Goal: Task Accomplishment & Management: Use online tool/utility

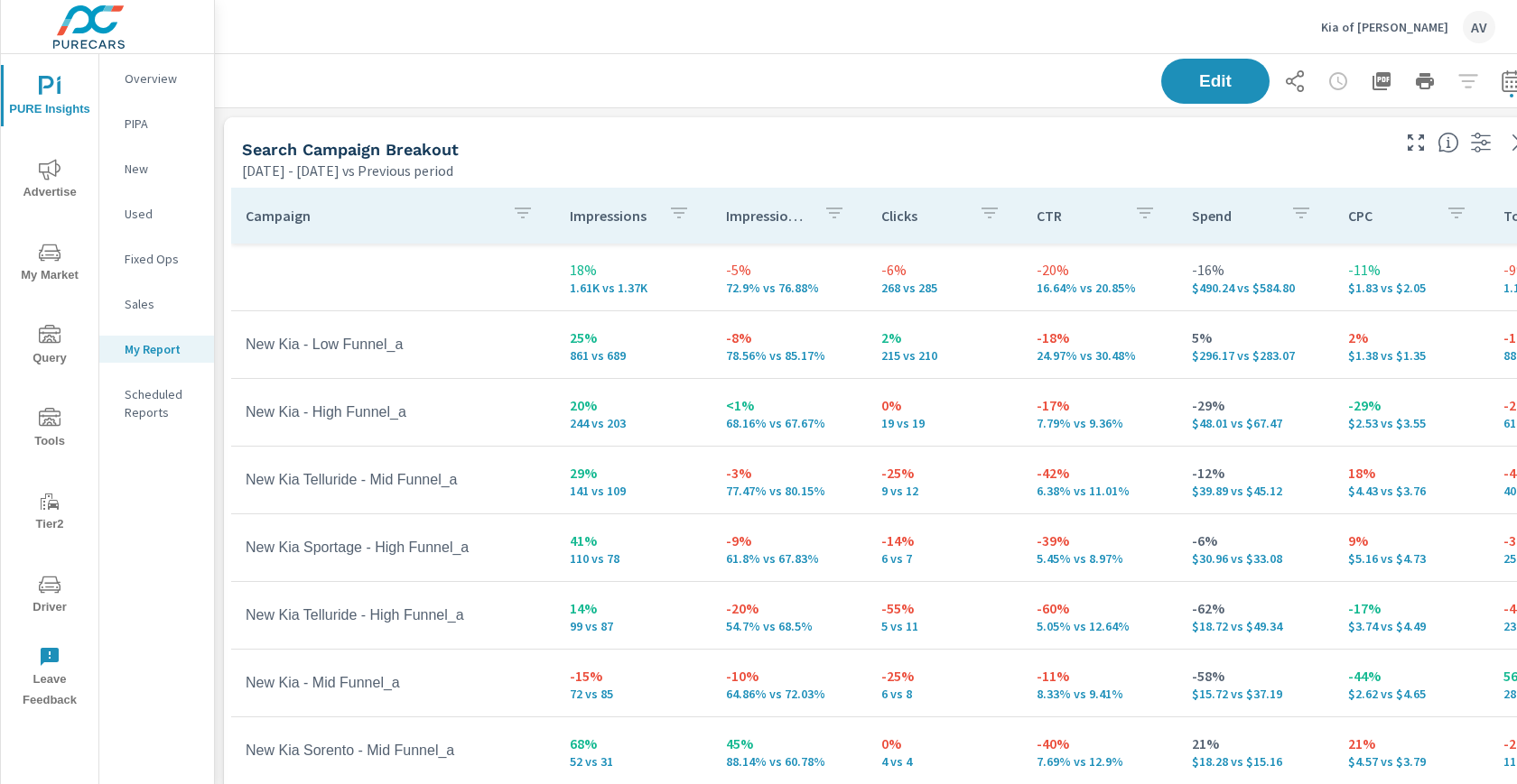
scroll to position [2294, 1337]
click at [754, 128] on div "Search Campaign Breakout [DATE] - [DATE] vs Previous period" at bounding box center [809, 148] width 1170 height 64
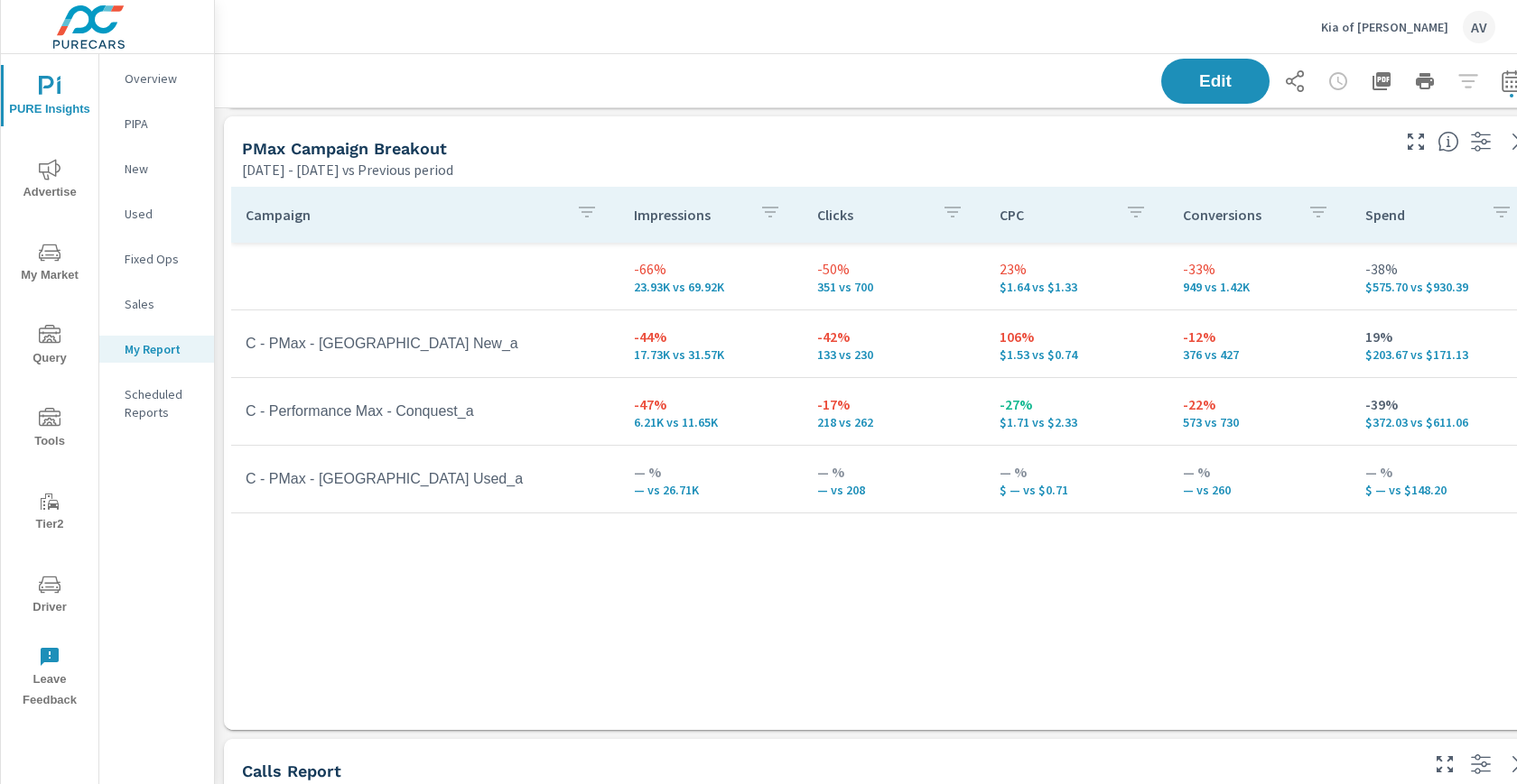
scroll to position [833, 0]
click at [796, 137] on div "PMax Campaign Breakout" at bounding box center [814, 146] width 1145 height 21
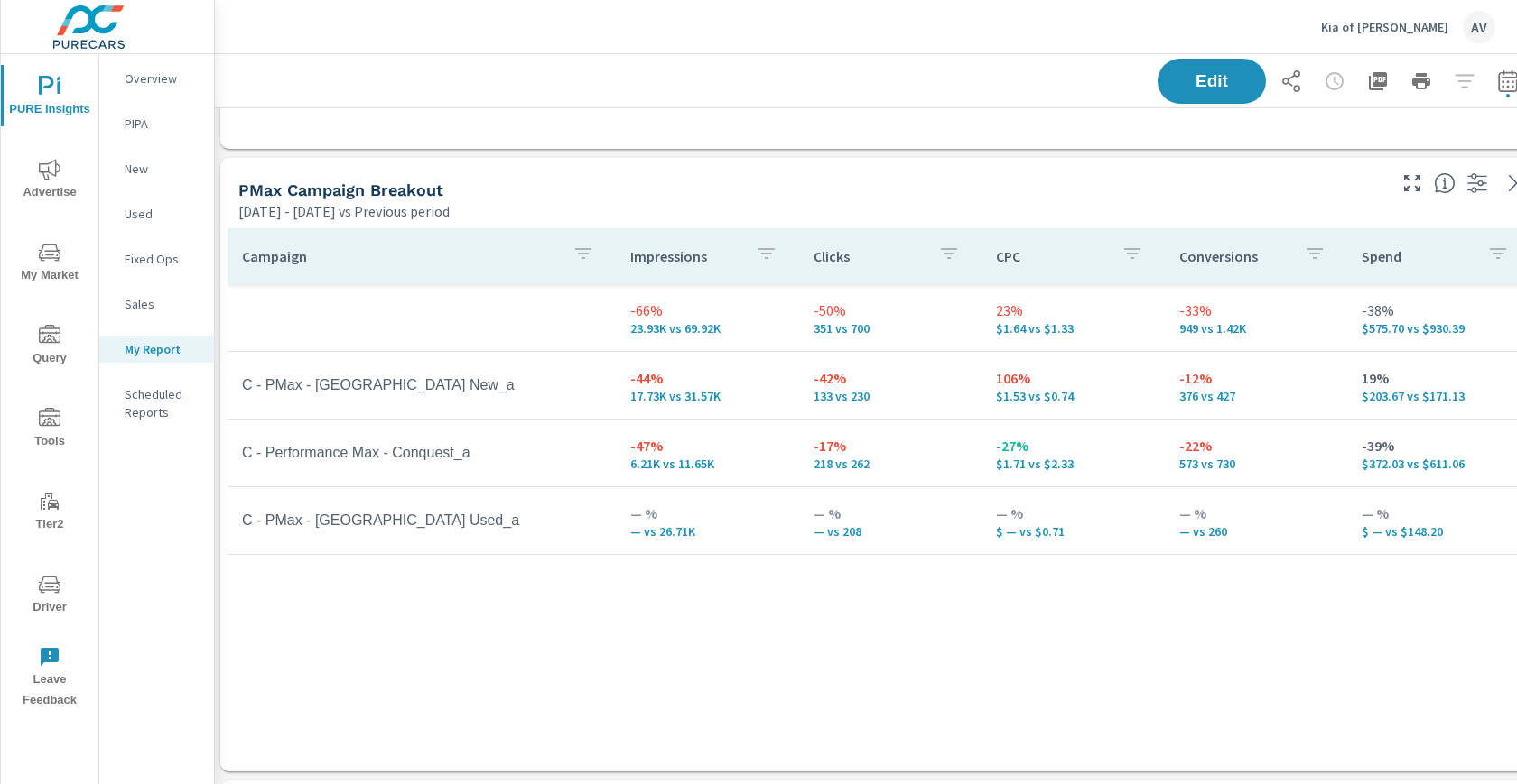
scroll to position [790, 33]
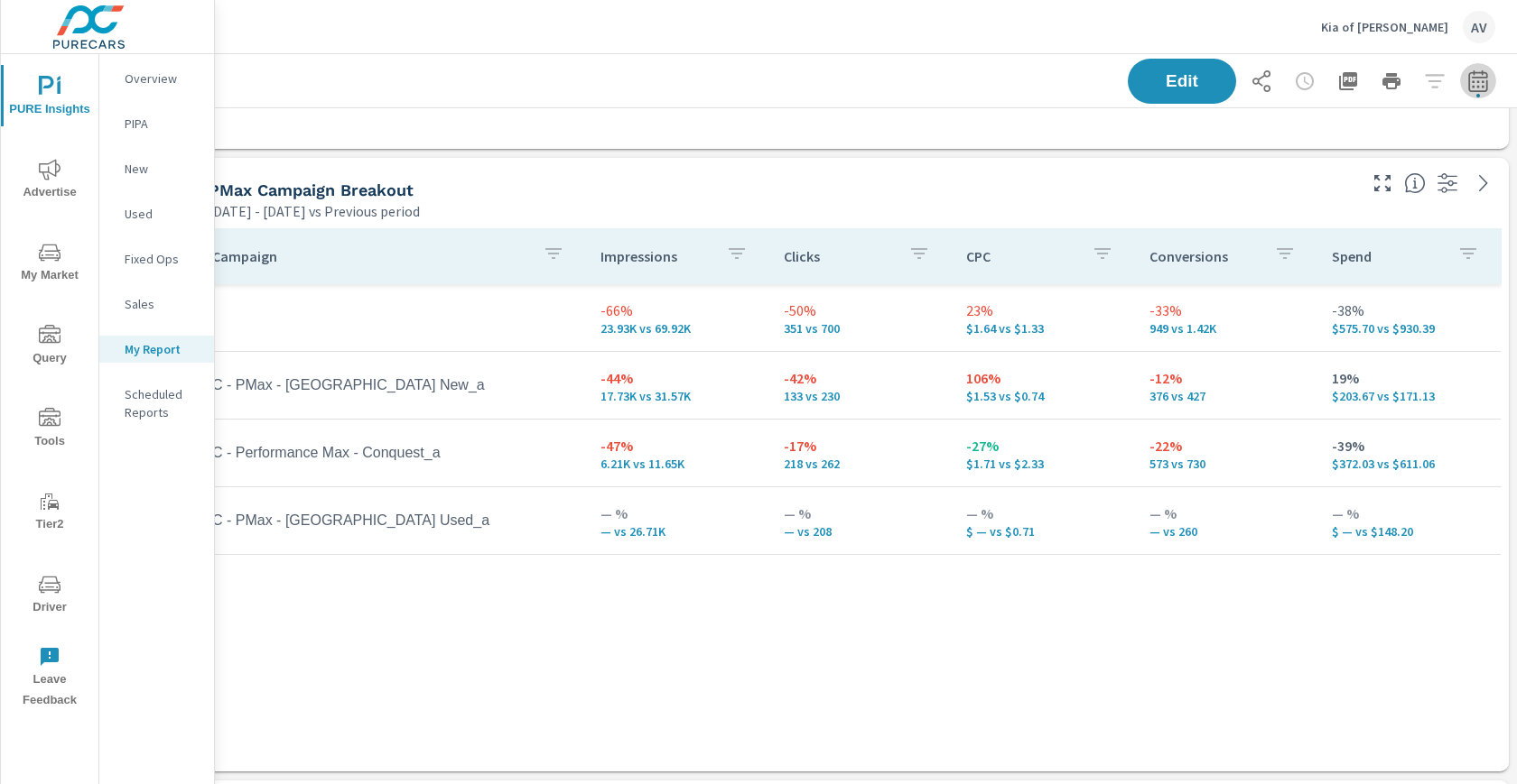
click at [1474, 81] on icon "button" at bounding box center [1478, 84] width 12 height 7
select select "Previous period"
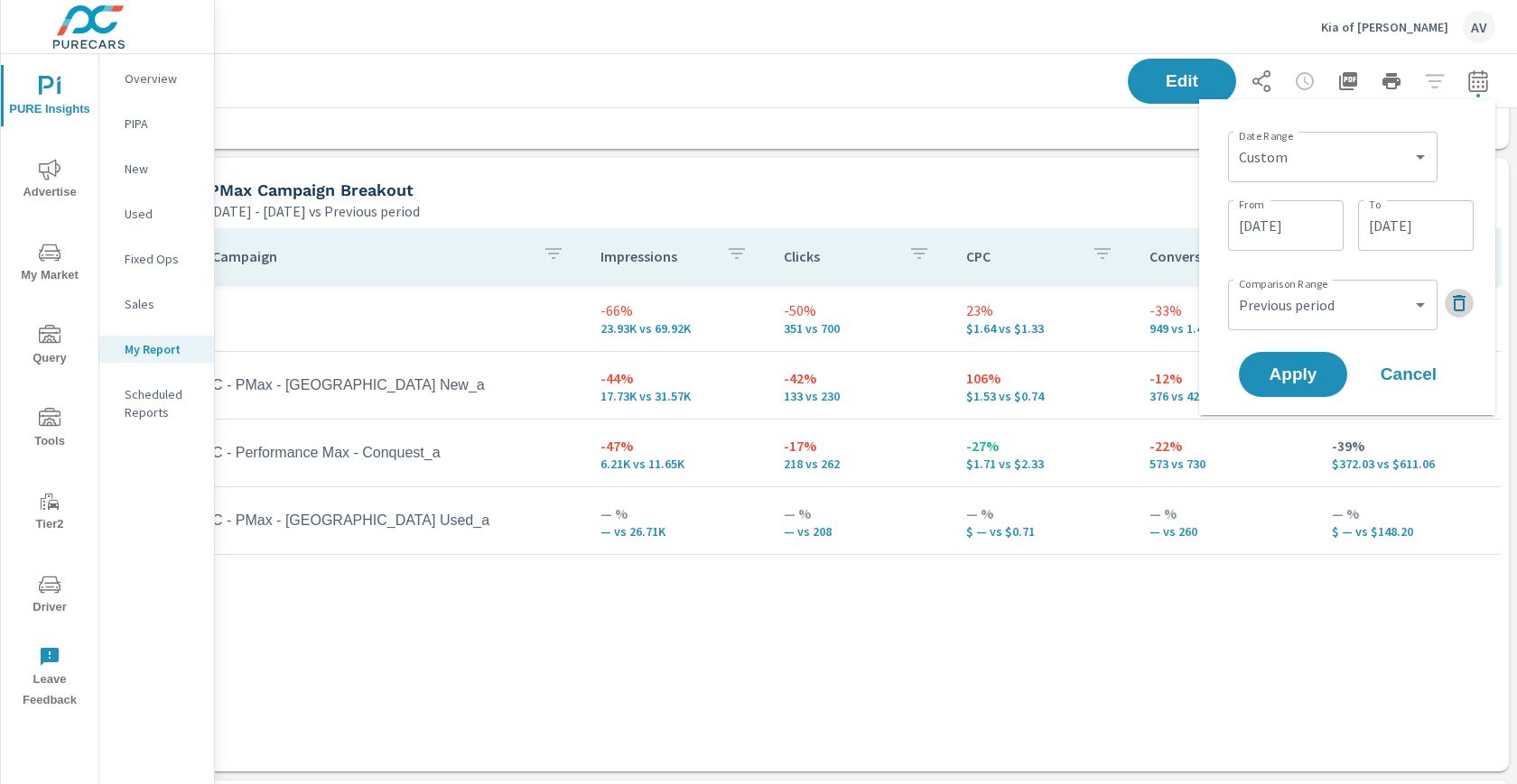
click at [1464, 300] on icon "button" at bounding box center [1459, 304] width 22 height 22
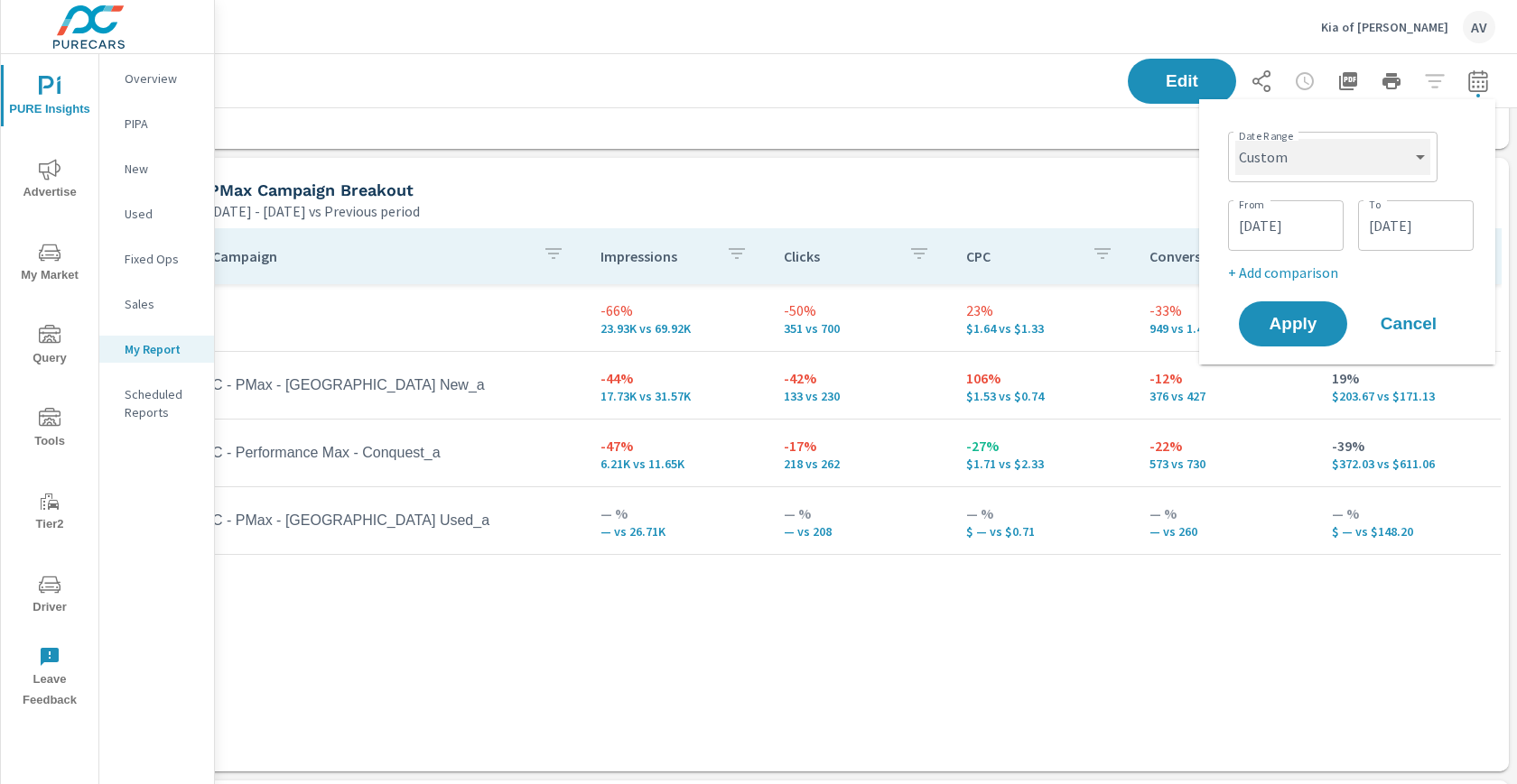
click at [1409, 167] on select "Custom [DATE] Last week Last 7 days Last 14 days Last 30 days Last 45 days Last…" at bounding box center [1332, 157] width 195 height 36
select select "Month to date"
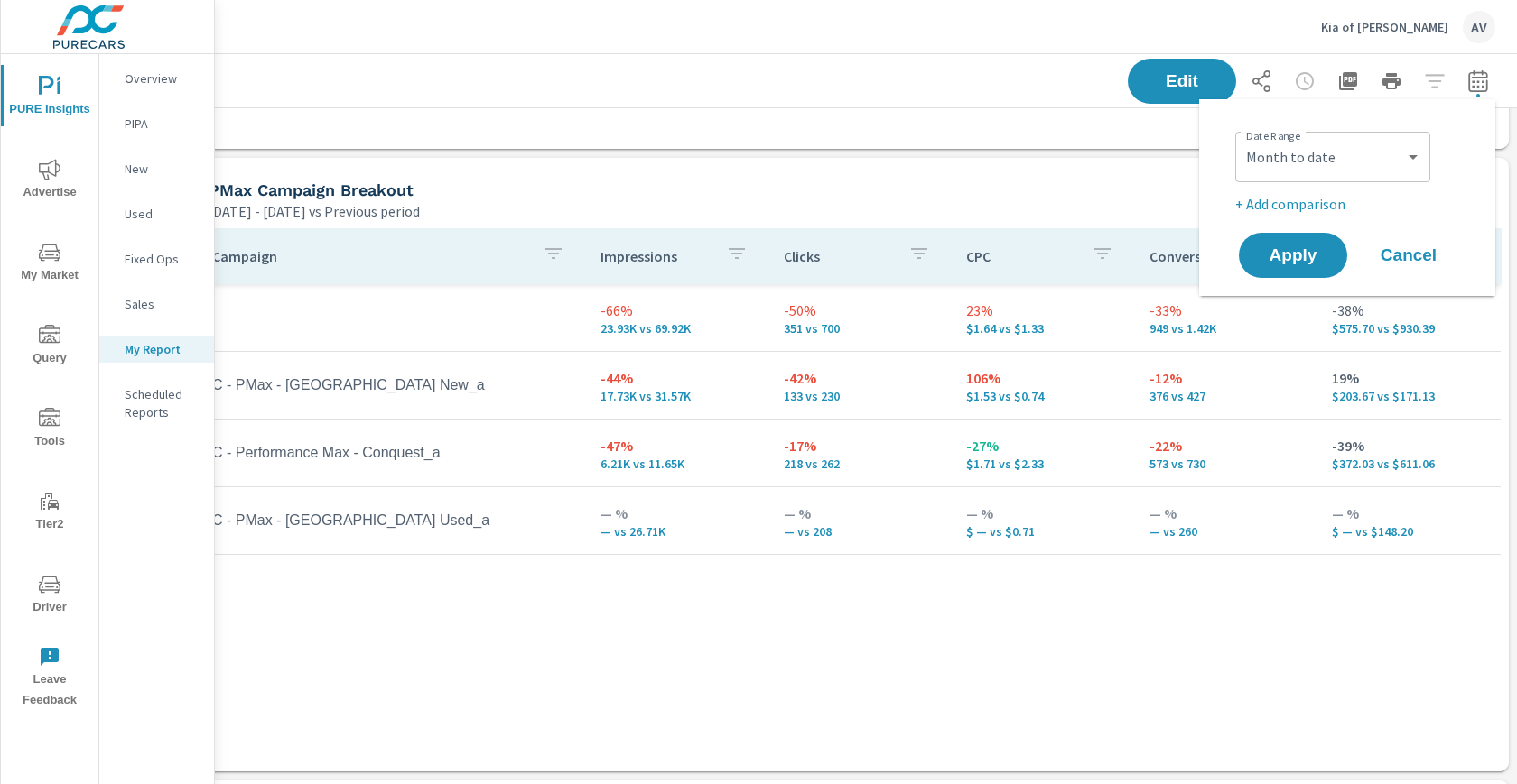
click at [1323, 207] on p "+ Add comparison" at bounding box center [1350, 204] width 231 height 22
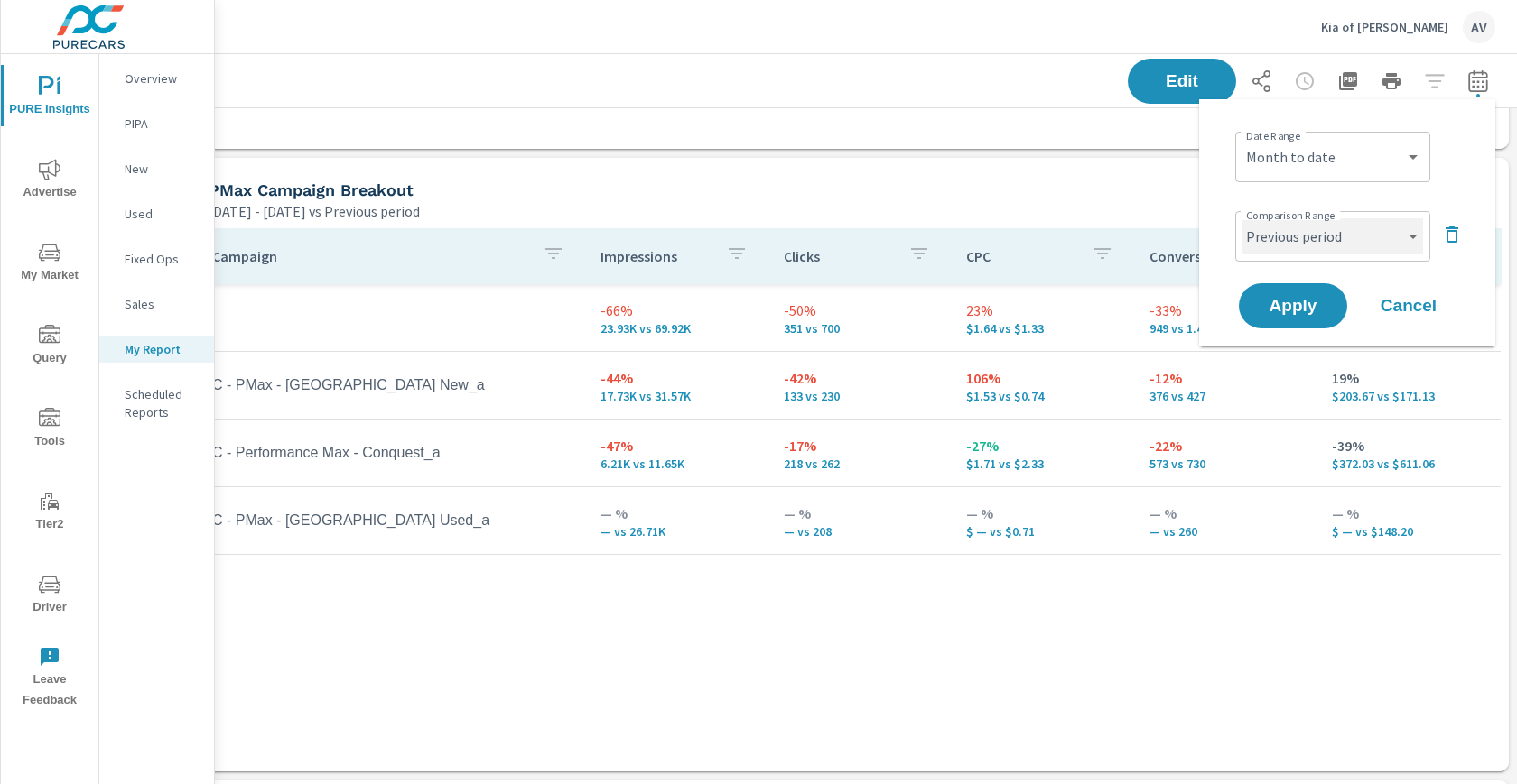
click at [1314, 242] on select "Custom Previous period Previous month Previous year" at bounding box center [1332, 236] width 181 height 36
select select "Previous month"
click at [1286, 306] on span "Apply" at bounding box center [1292, 306] width 74 height 17
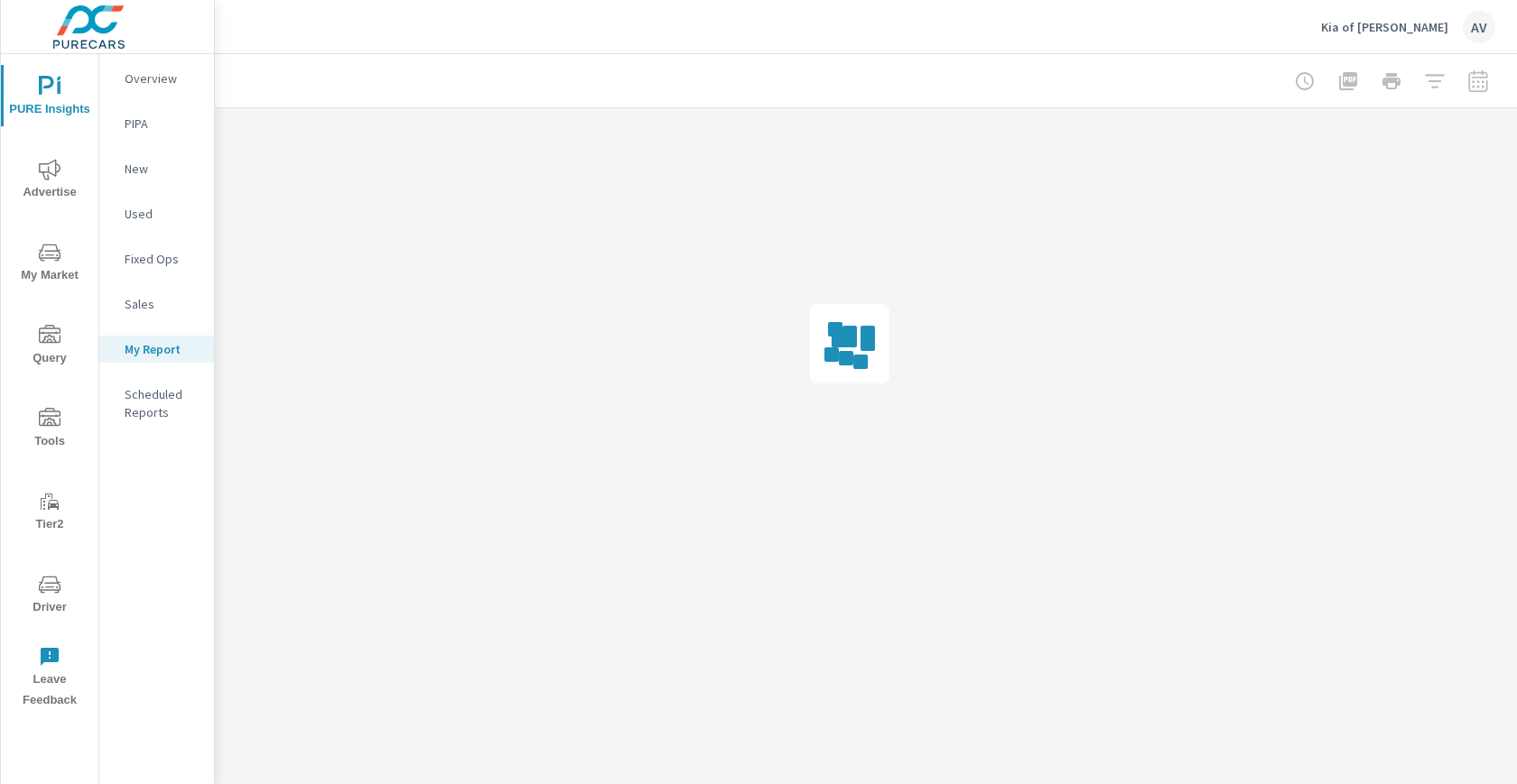
scroll to position [0, 33]
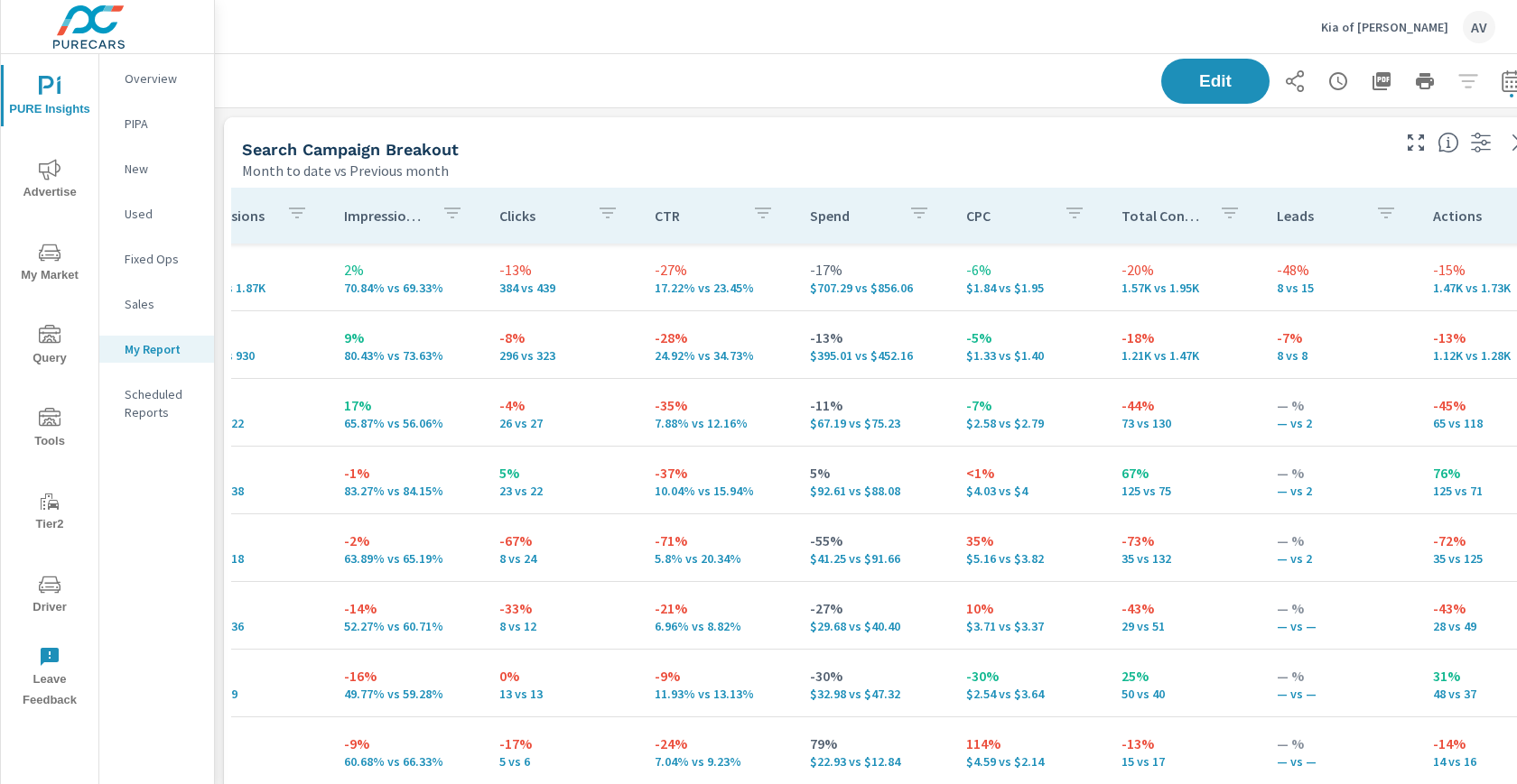
scroll to position [0, 384]
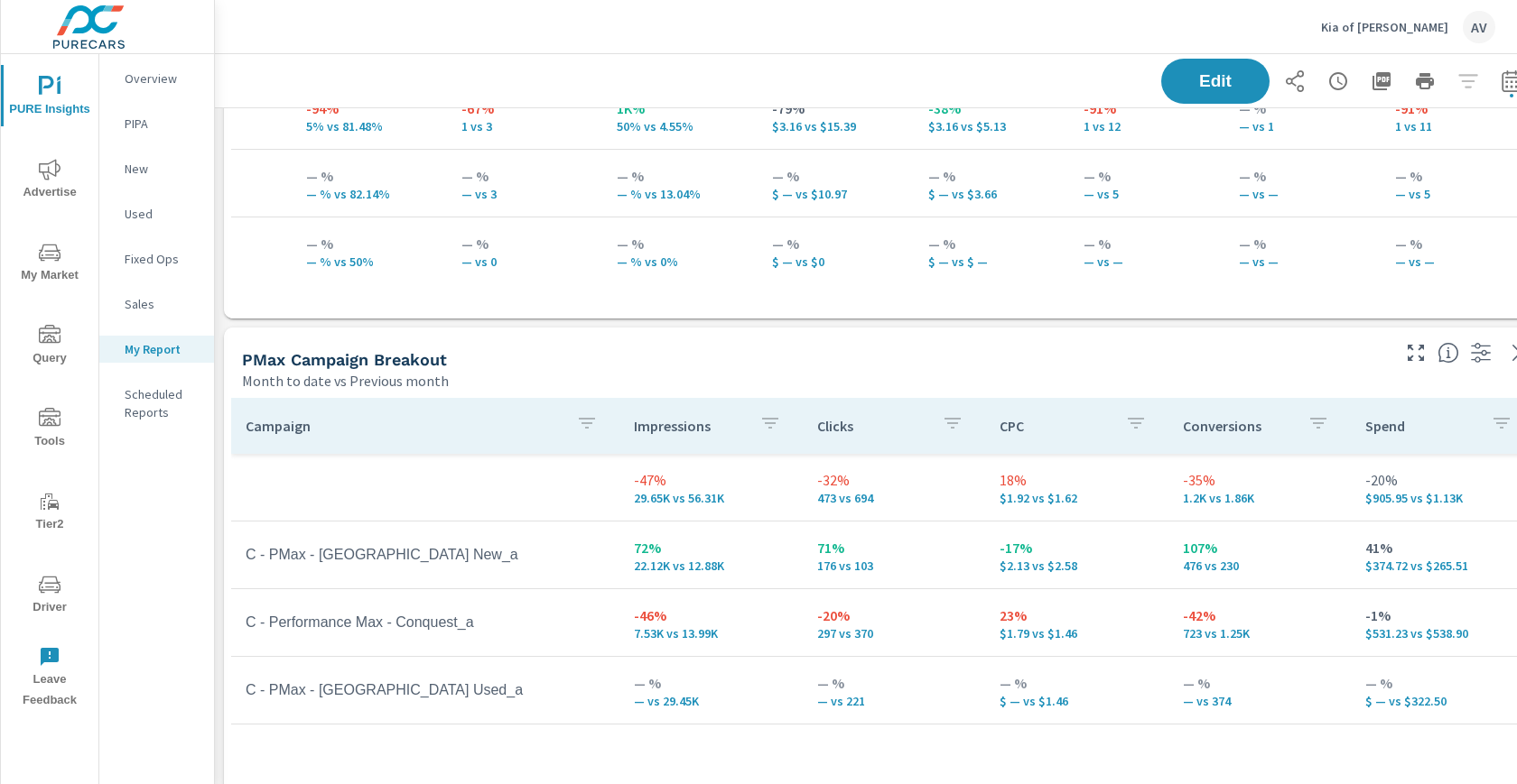
scroll to position [150, 438]
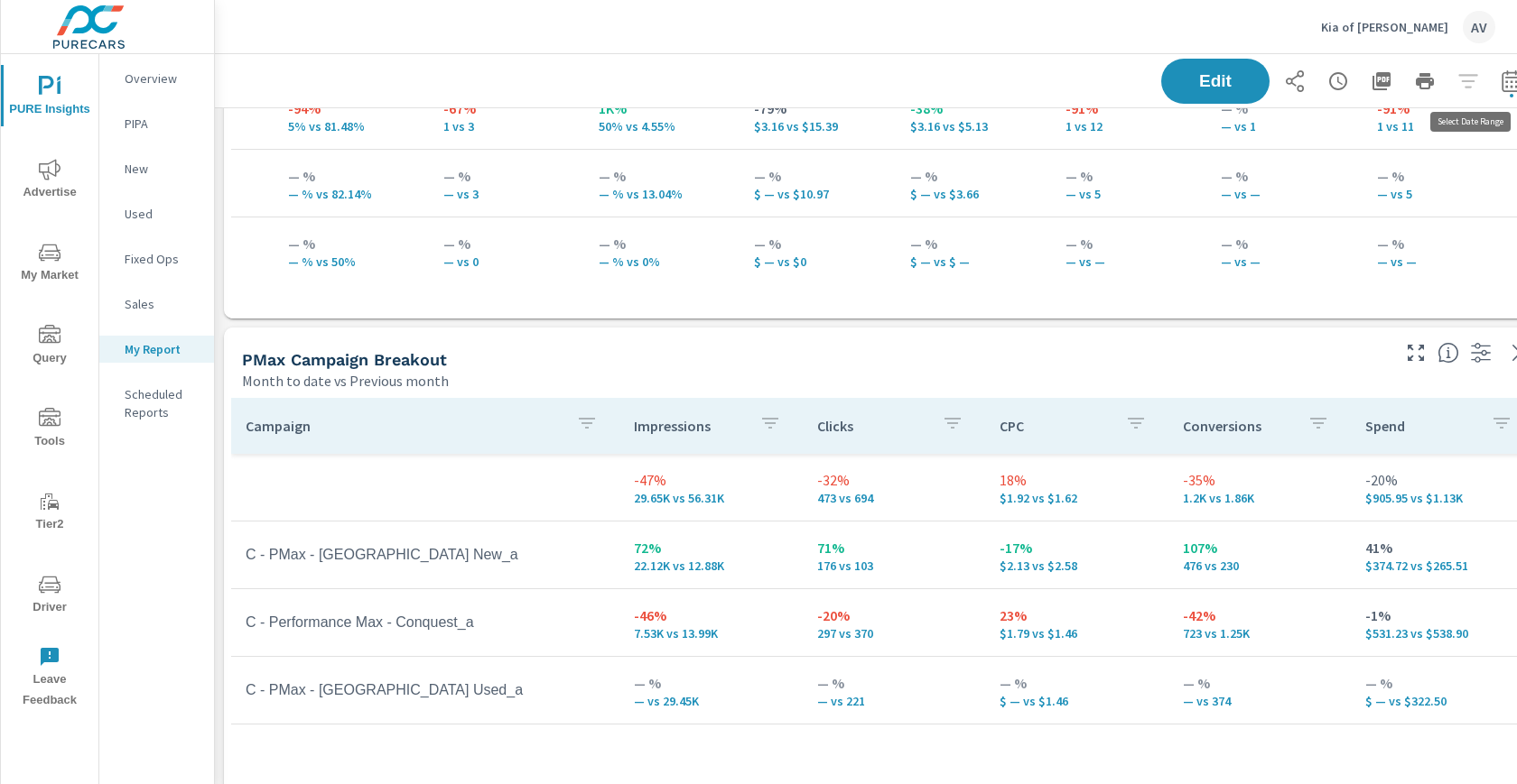
click at [1503, 72] on icon "button" at bounding box center [1510, 81] width 19 height 22
select select "Month to date"
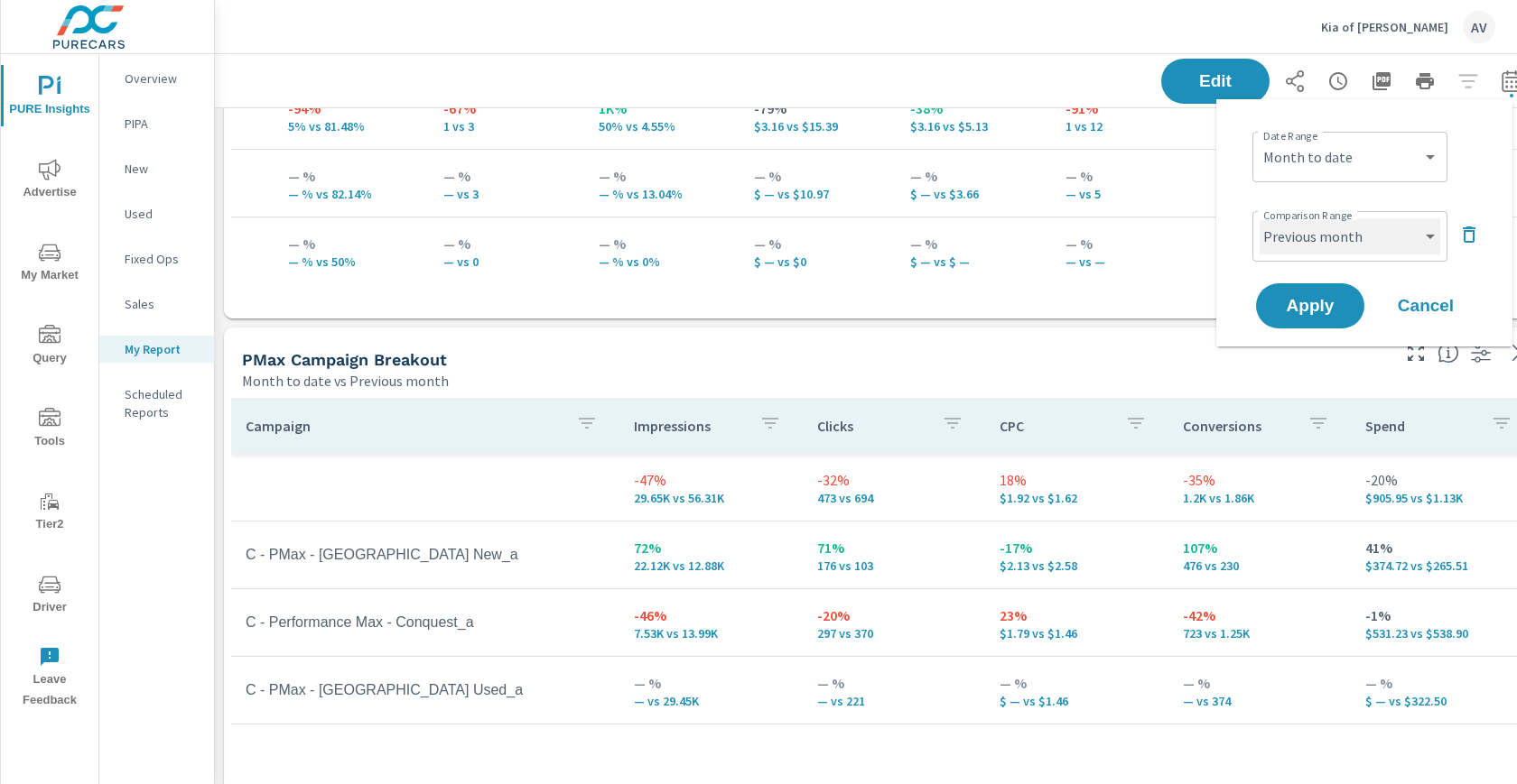
click at [1356, 231] on select "Custom Previous period Previous month Previous year" at bounding box center [1350, 236] width 181 height 36
select select "Previous period"
click at [1329, 305] on span "Apply" at bounding box center [1310, 306] width 74 height 17
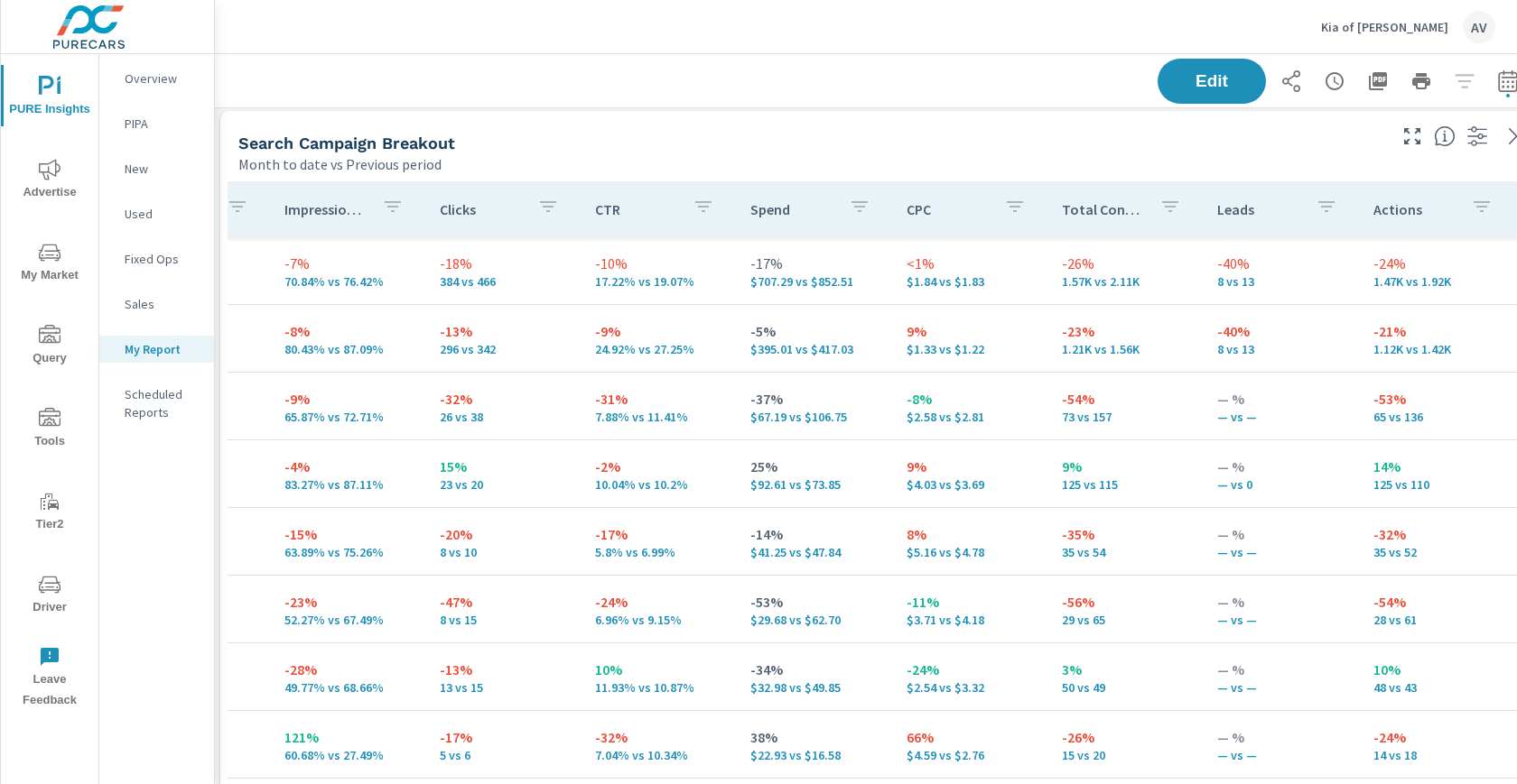
scroll to position [0, 4]
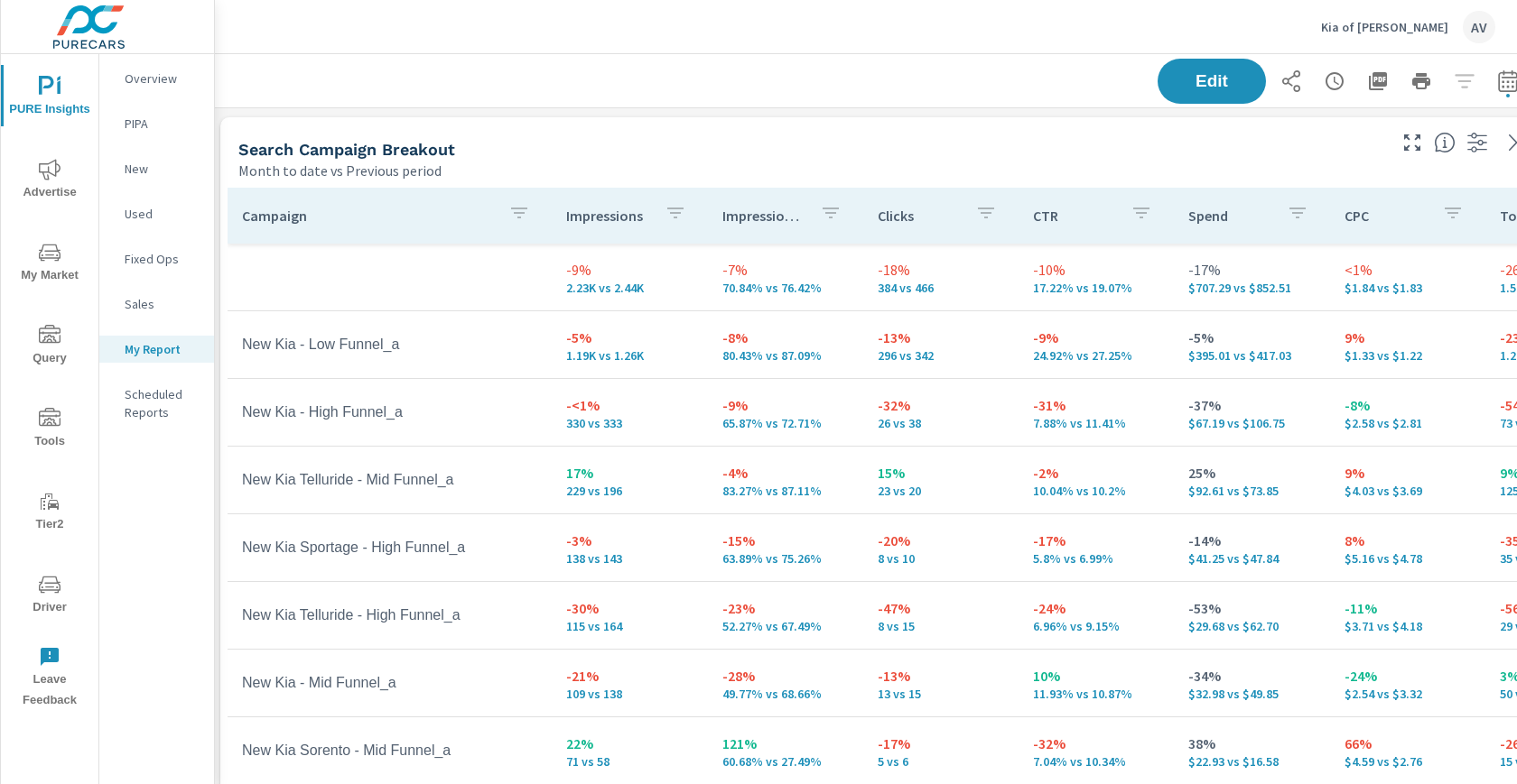
scroll to position [0, 33]
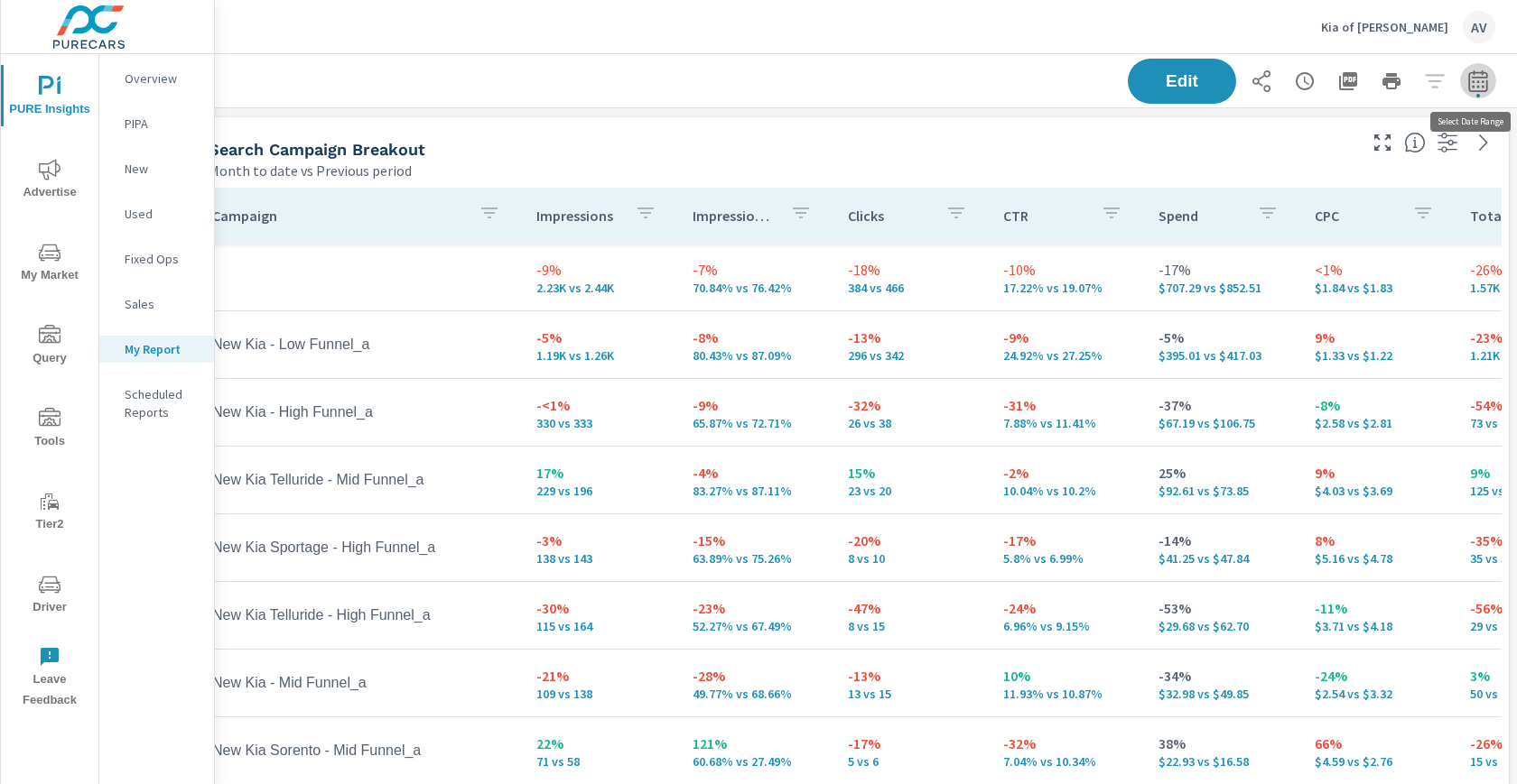
click at [1473, 77] on icon "button" at bounding box center [1477, 81] width 19 height 22
select select "Month to date"
select select "Previous period"
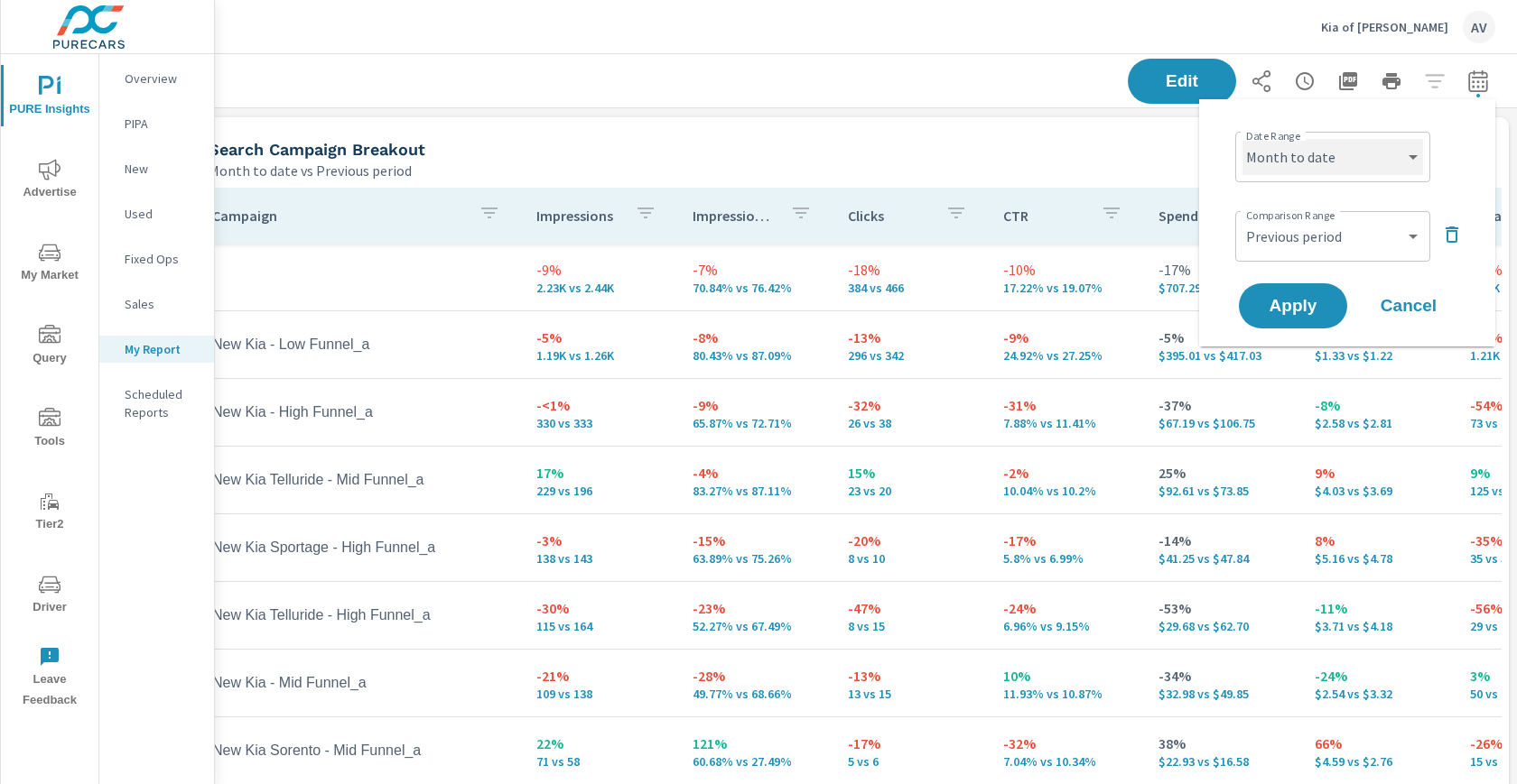
click at [1396, 173] on select "Custom [DATE] Last week Last 7 days Last 14 days Last 30 days Last 45 days Last…" at bounding box center [1332, 157] width 181 height 36
select select "Last month"
click at [1342, 239] on select "Custom Previous period Previous month Previous year" at bounding box center [1332, 236] width 181 height 36
select select "Previous month"
click at [1310, 306] on span "Apply" at bounding box center [1292, 306] width 74 height 17
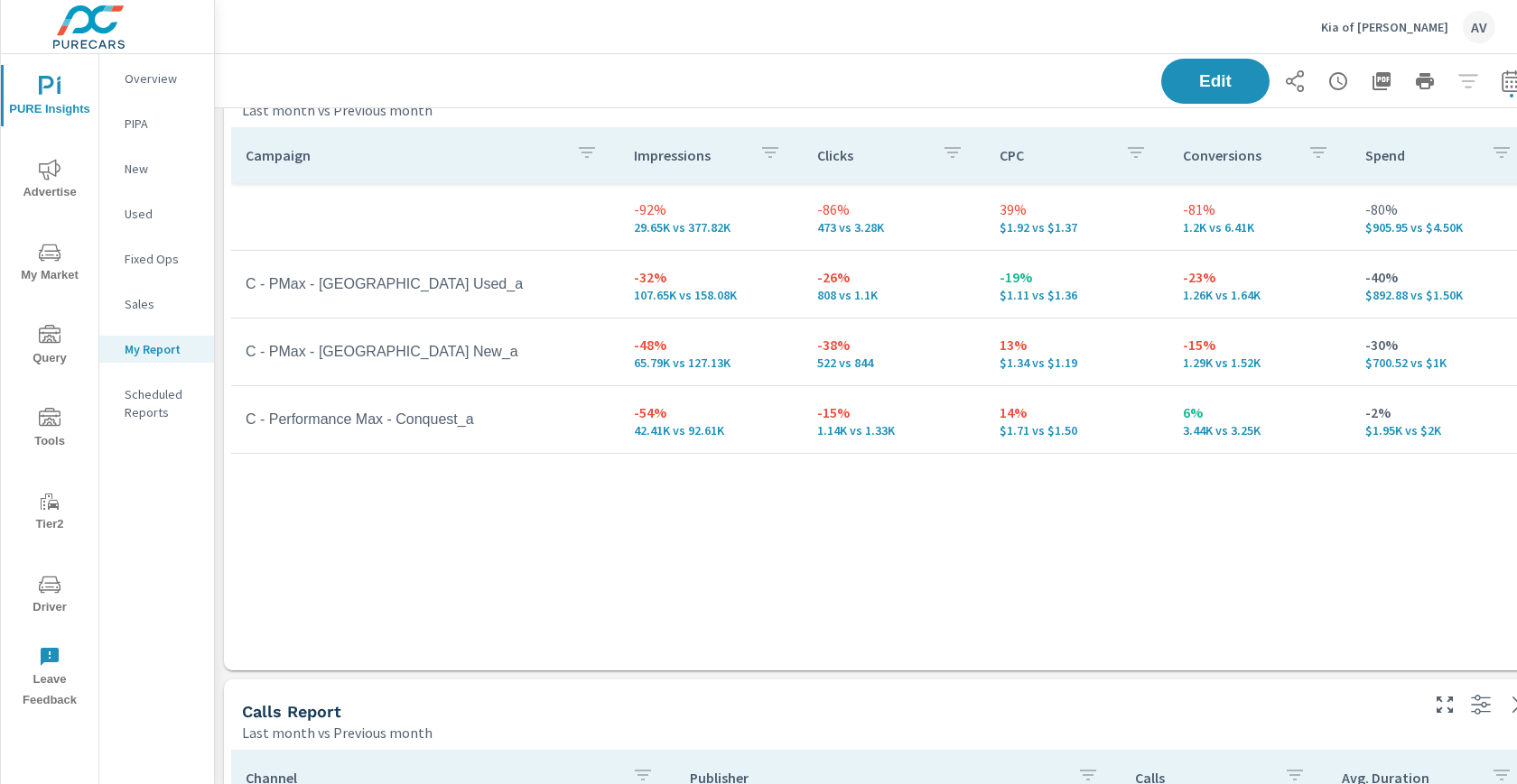
scroll to position [868, 6]
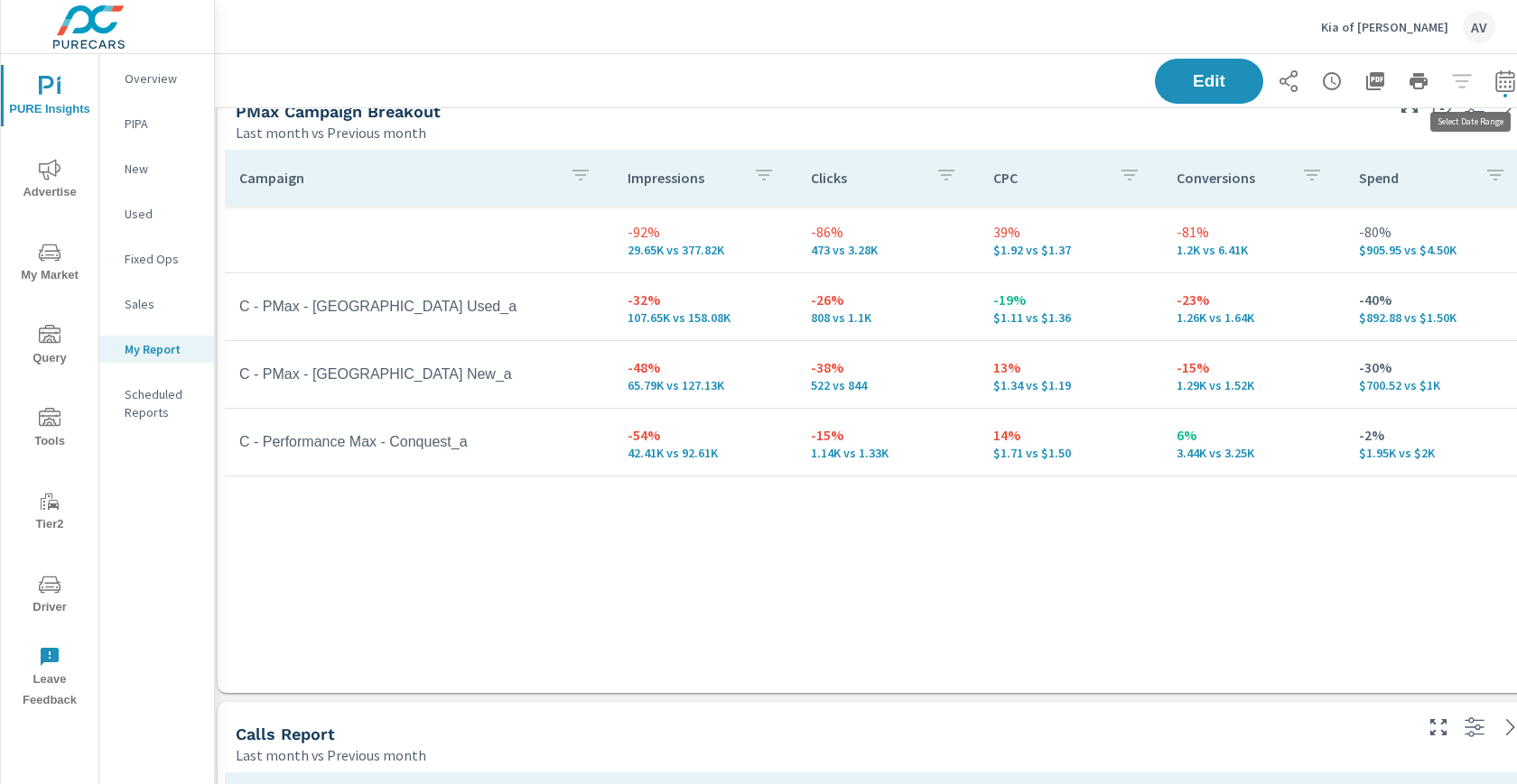
click at [1501, 76] on icon "button" at bounding box center [1505, 82] width 22 height 22
select select "Last month"
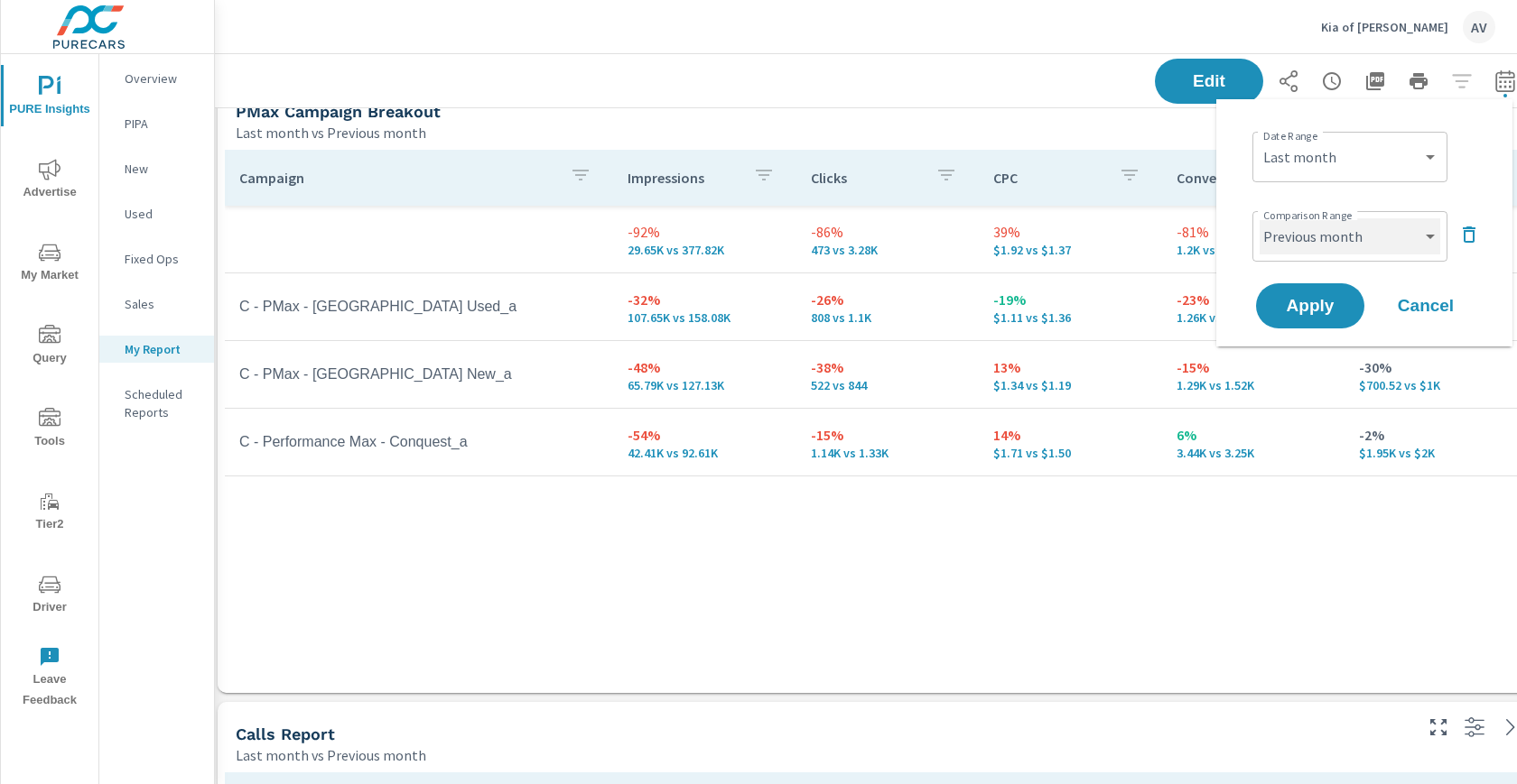
click at [1313, 221] on select "Custom Previous period Previous month Previous year" at bounding box center [1350, 236] width 181 height 36
select select "Previous period"
click at [1290, 298] on span "Apply" at bounding box center [1310, 306] width 74 height 17
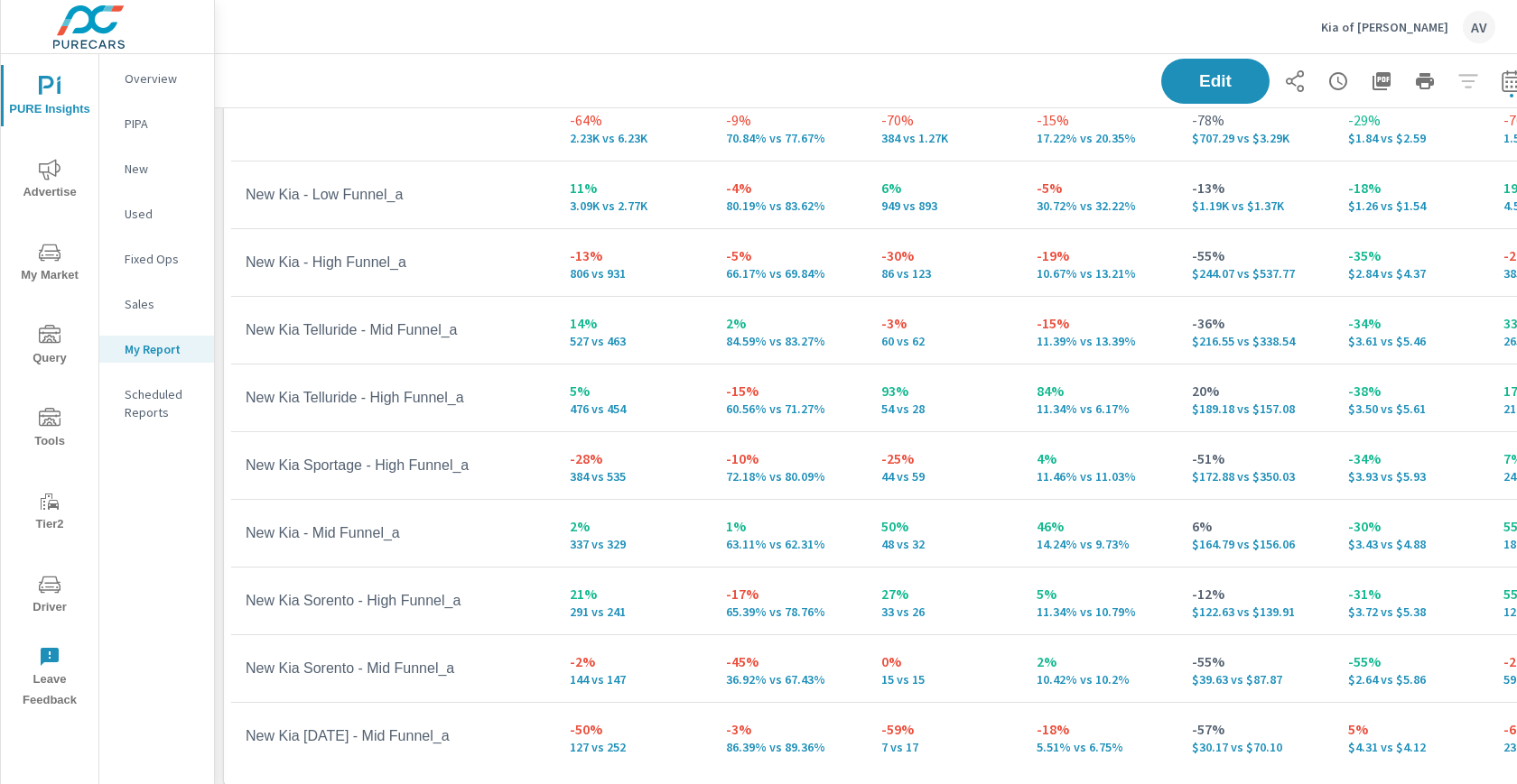
scroll to position [153, 0]
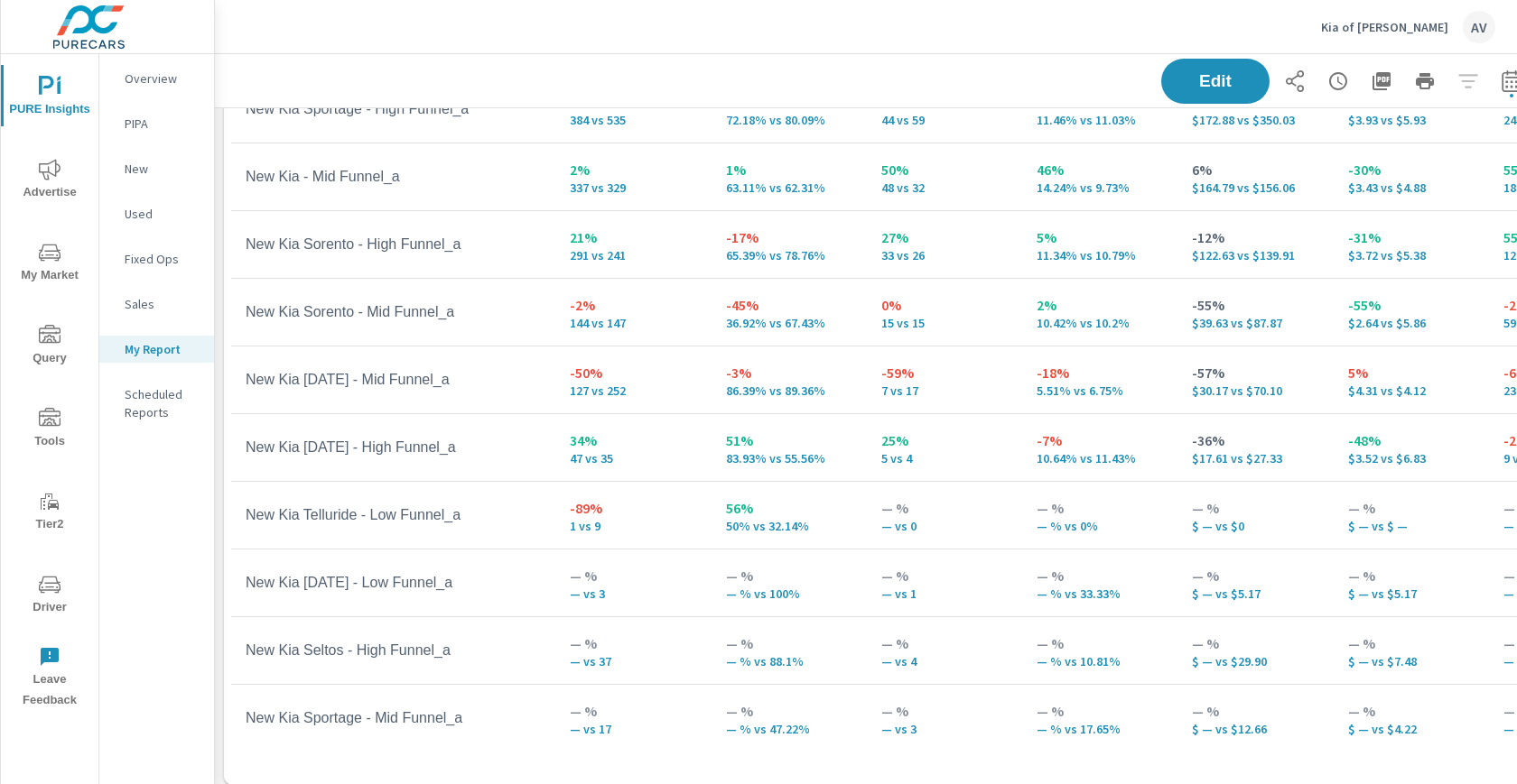
scroll to position [354, 0]
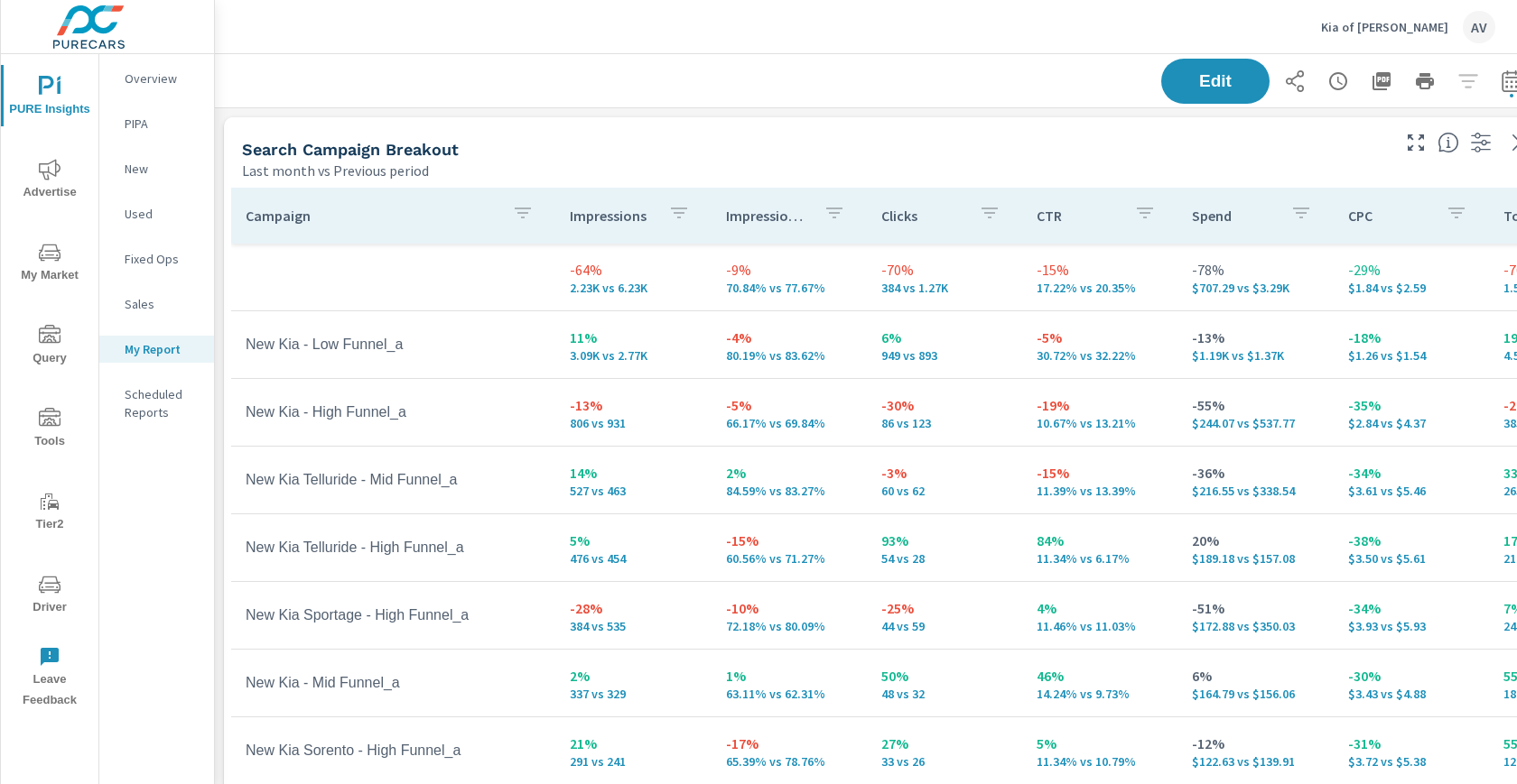
click at [765, 209] on p "Impression Share" at bounding box center [767, 215] width 84 height 18
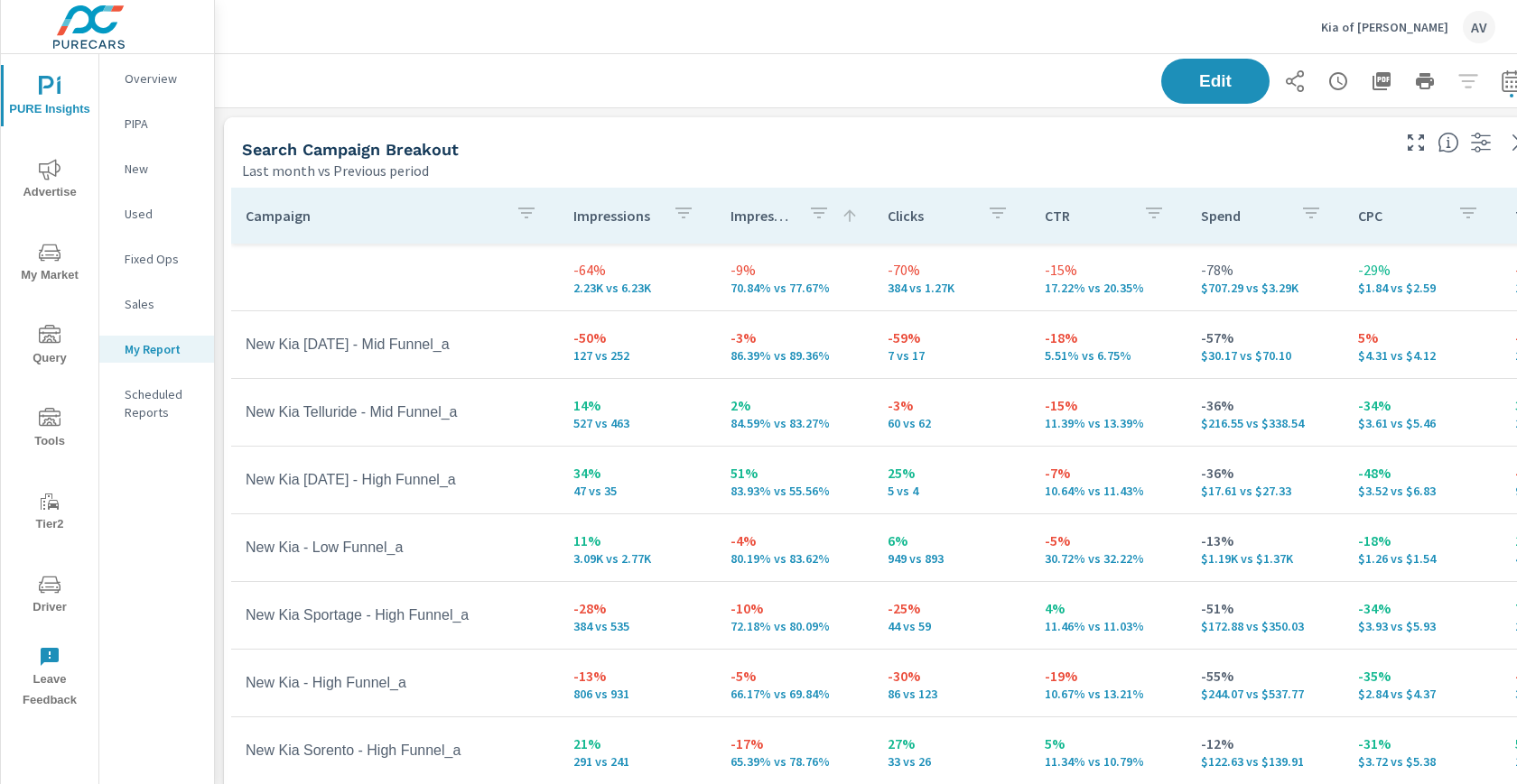
click at [769, 217] on p "Impression Share" at bounding box center [761, 215] width 63 height 18
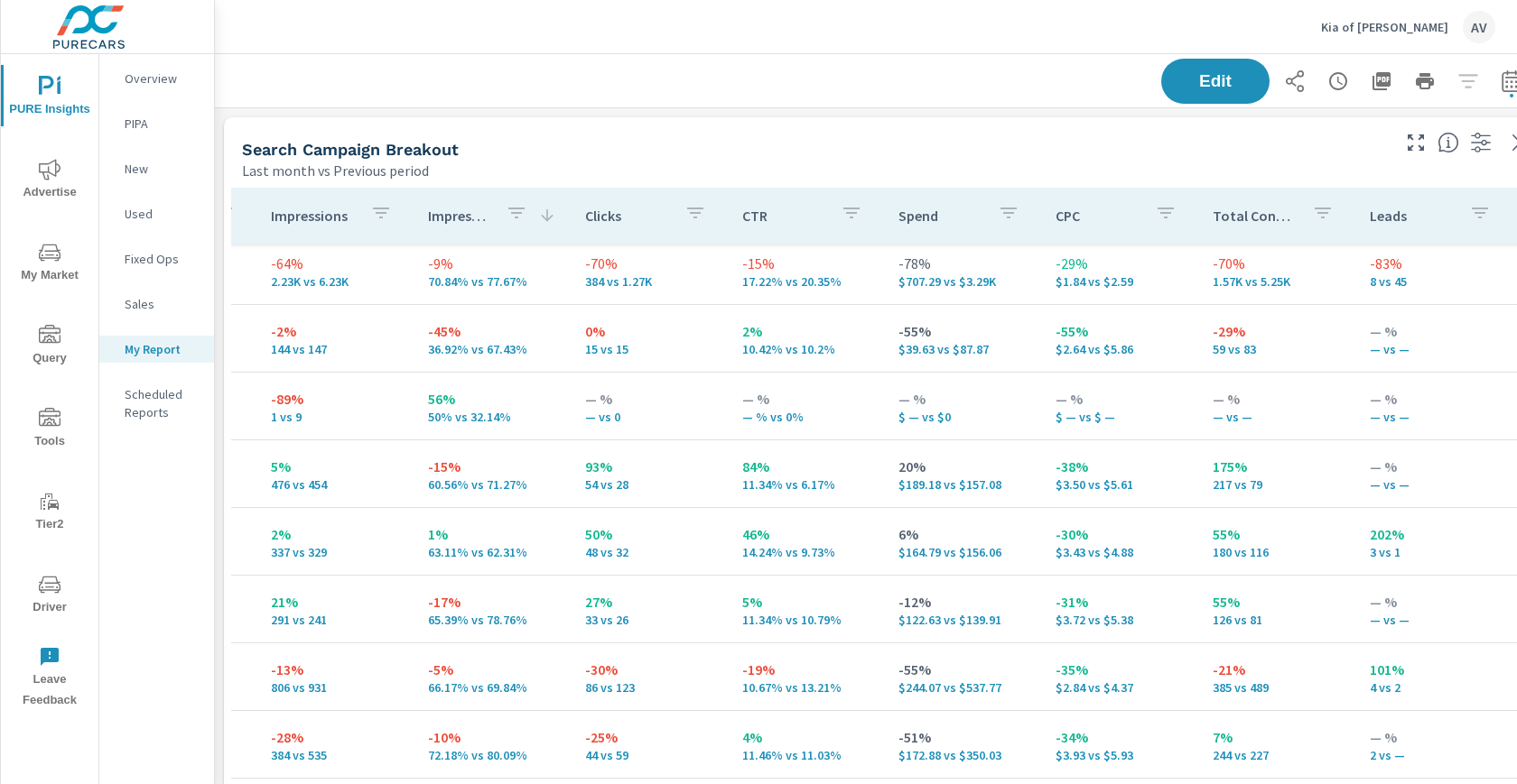
scroll to position [6, 95]
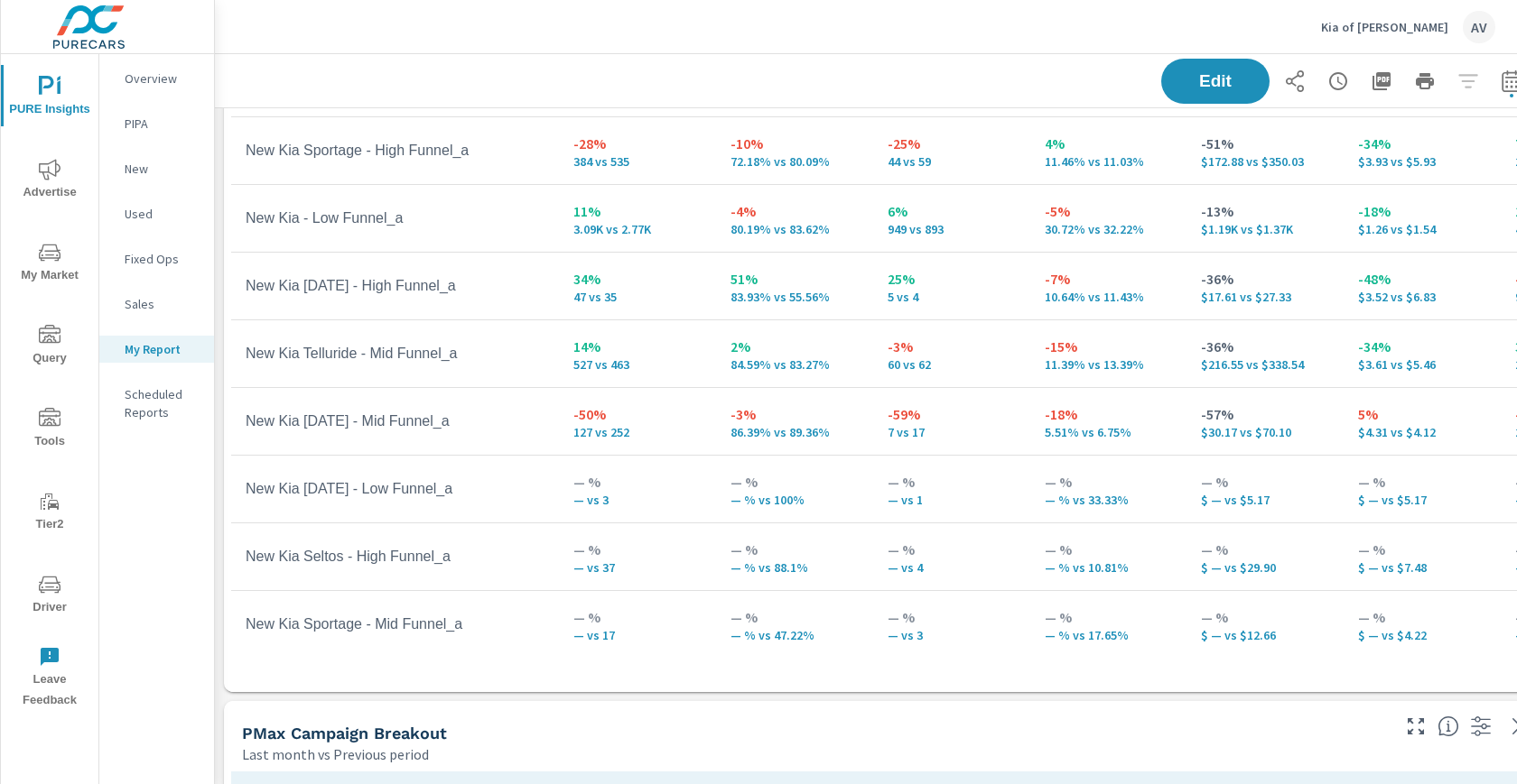
scroll to position [260, 0]
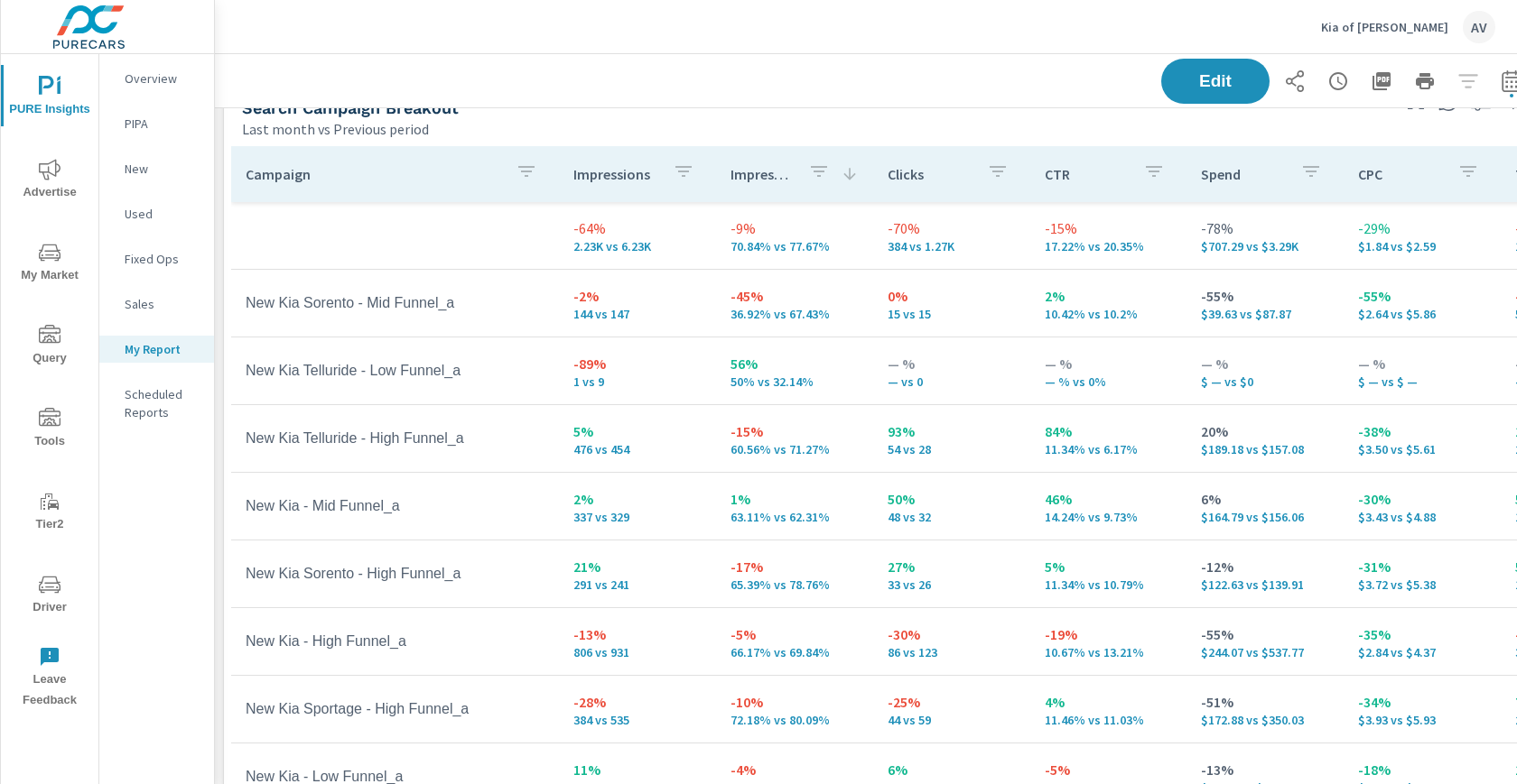
scroll to position [40, 0]
click at [1511, 79] on icon "button" at bounding box center [1511, 82] width 22 height 22
select select "Last month"
select select "Previous period"
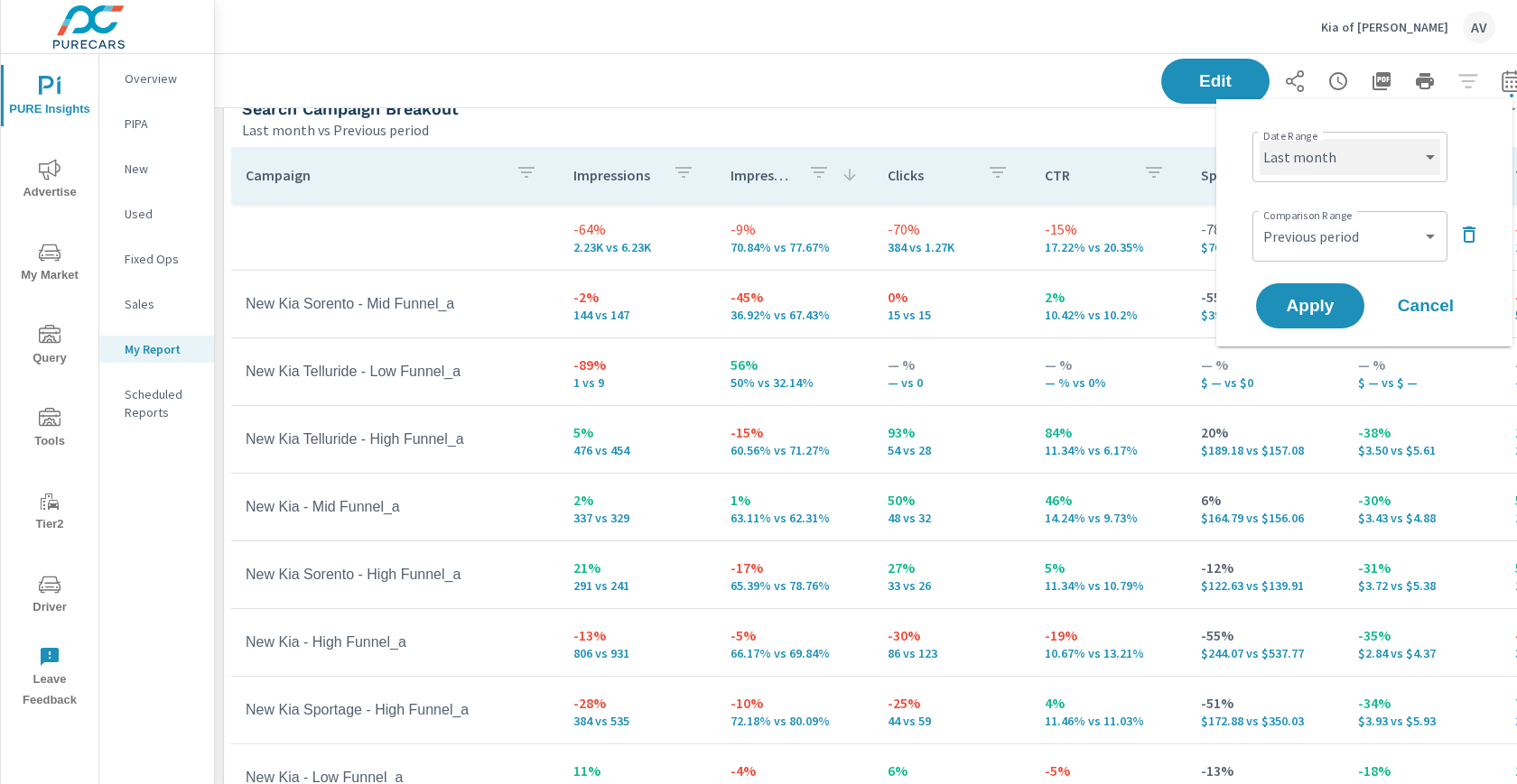
click at [1318, 173] on select "Custom [DATE] Last week Last 7 days Last 14 days Last 30 days Last 45 days Last…" at bounding box center [1350, 157] width 181 height 36
click at [1349, 165] on select "Custom [DATE] Last week Last 7 days Last 14 days Last 30 days Last 45 days Last…" at bounding box center [1350, 157] width 181 height 36
select select "Last 45 days"
click at [1312, 305] on span "Apply" at bounding box center [1310, 306] width 74 height 17
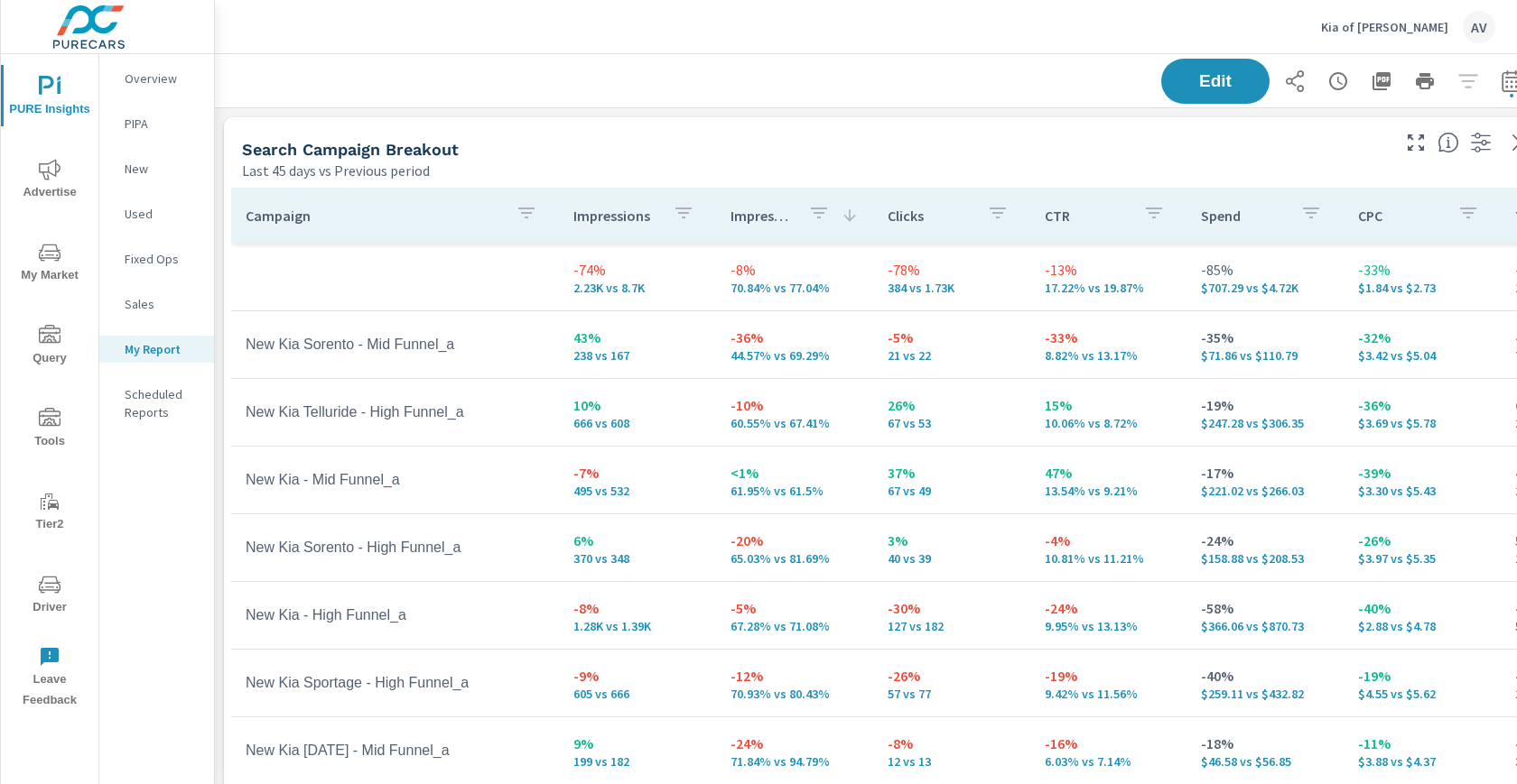
click at [961, 132] on div "Search Campaign Breakout Last 45 days vs Previous period" at bounding box center [809, 148] width 1170 height 64
click at [1504, 83] on icon "button" at bounding box center [1511, 82] width 22 height 22
select select "Last 45 days"
select select "Previous period"
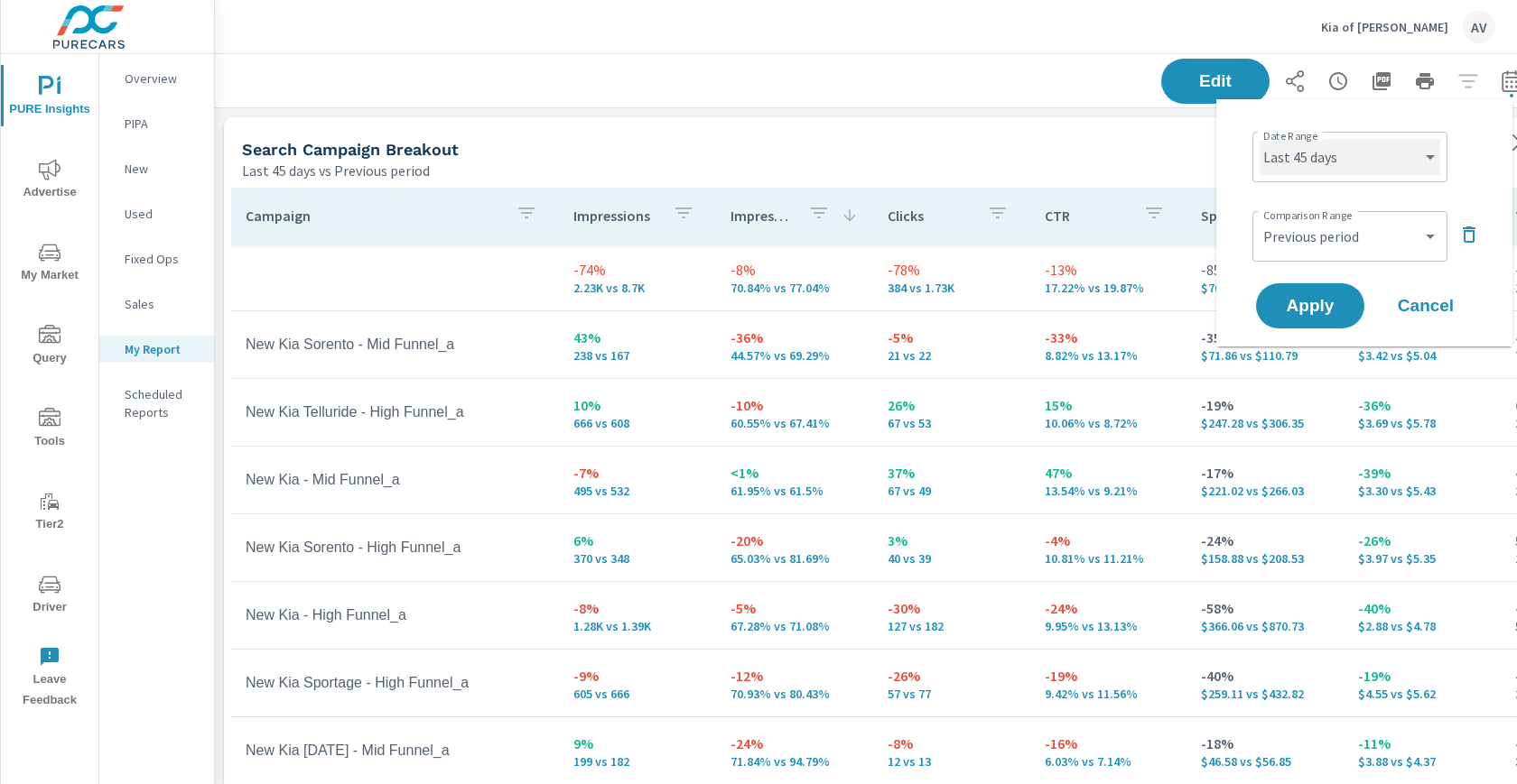
click at [1329, 151] on select "Custom [DATE] Last week Last 7 days Last 14 days Last 30 days Last 45 days Last…" at bounding box center [1350, 157] width 181 height 36
select select "Last 30 days"
click at [1327, 284] on button "Apply" at bounding box center [1310, 307] width 112 height 47
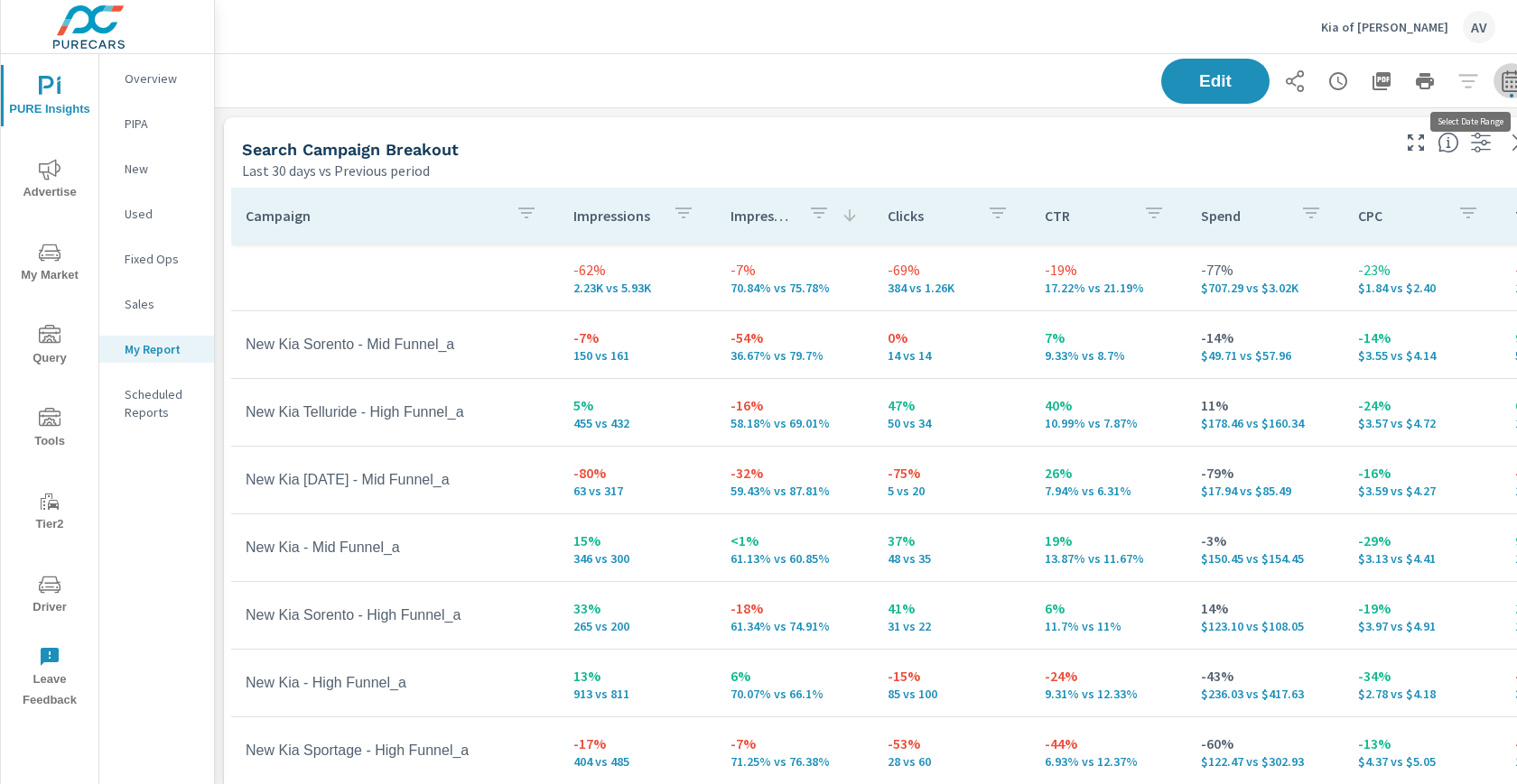
click at [1502, 84] on icon "button" at bounding box center [1510, 81] width 19 height 22
select select "Last 30 days"
select select "Previous period"
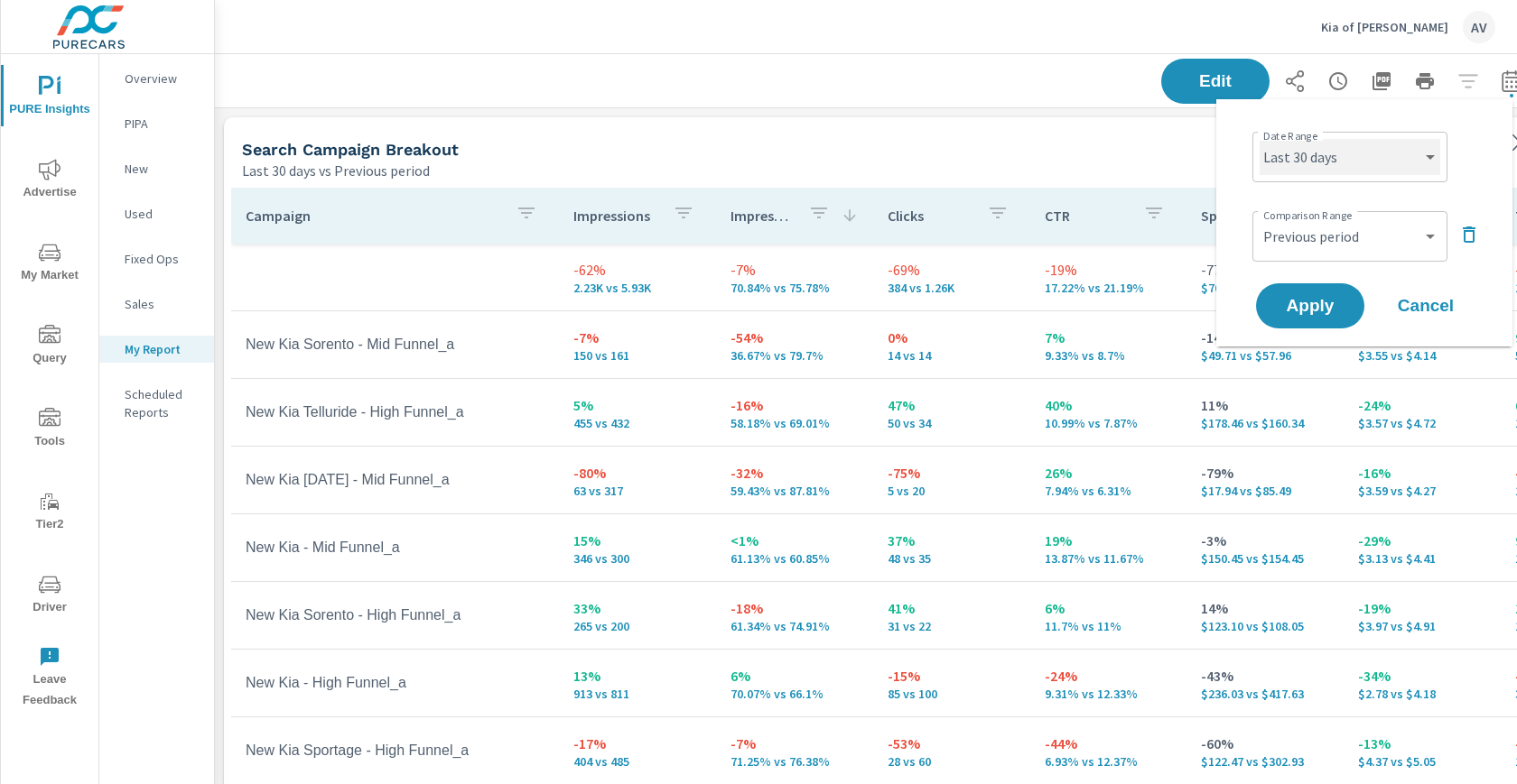
click at [1379, 153] on select "Custom [DATE] Last week Last 7 days Last 14 days Last 30 days Last 45 days Last…" at bounding box center [1350, 157] width 181 height 36
select select "Month to date"
click at [1400, 238] on select "Custom Previous period Previous month Previous year" at bounding box center [1350, 236] width 181 height 36
select select "Previous month"
click at [1336, 312] on span "Apply" at bounding box center [1310, 306] width 74 height 17
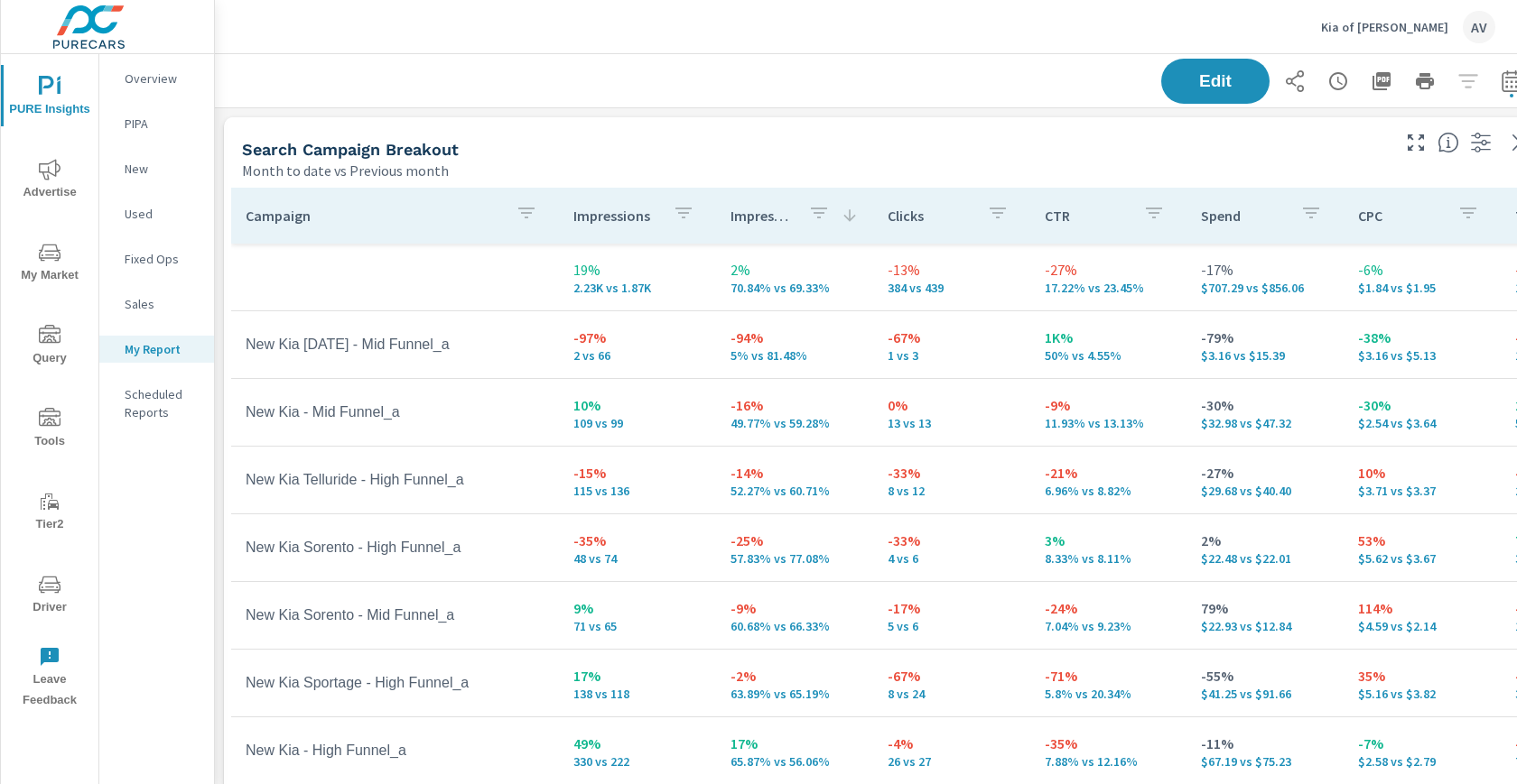
click at [1100, 156] on div "Search Campaign Breakout" at bounding box center [814, 149] width 1145 height 21
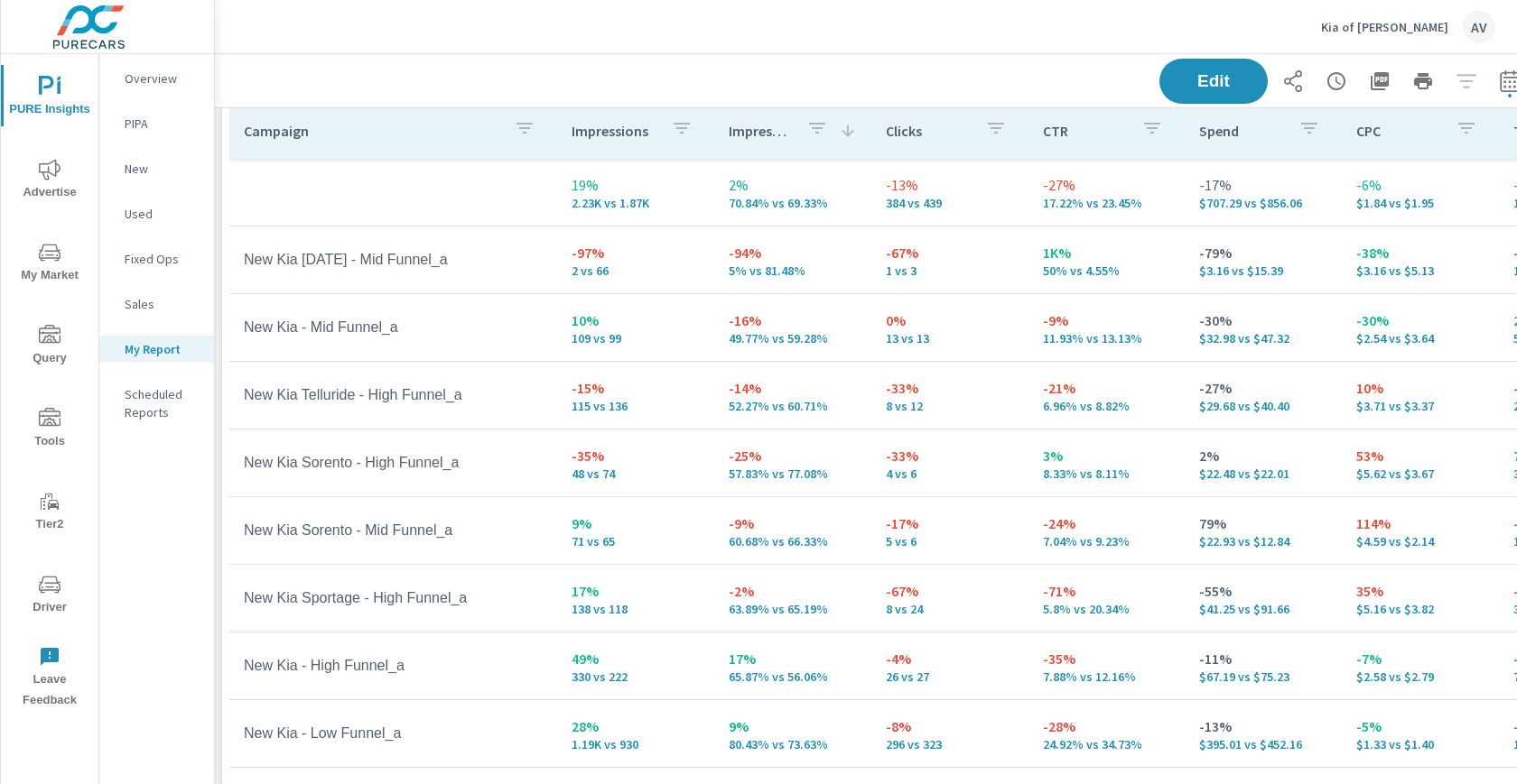
scroll to position [0, 2]
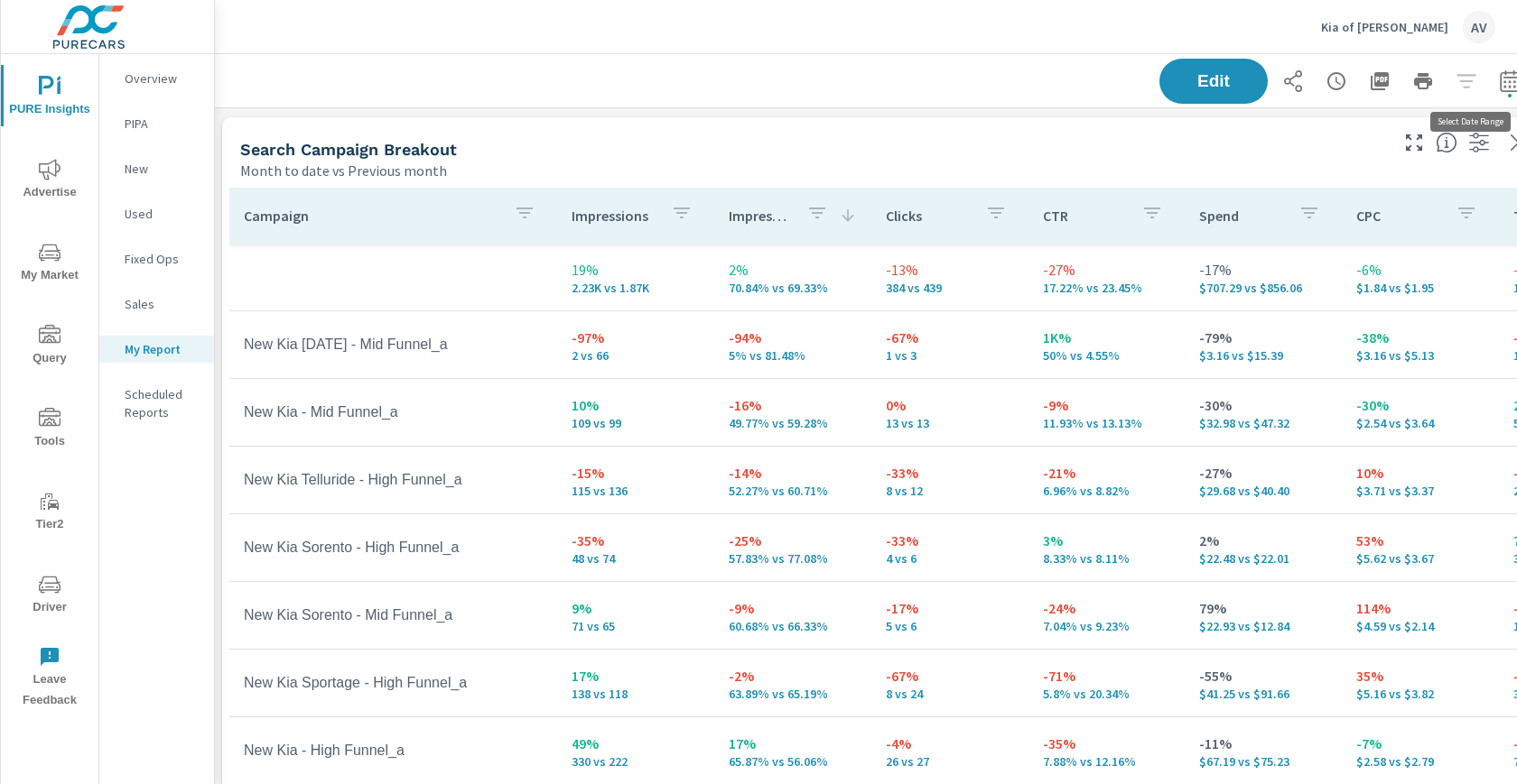
click at [1505, 73] on icon "button" at bounding box center [1508, 81] width 19 height 22
select select "Month to date"
select select "Previous month"
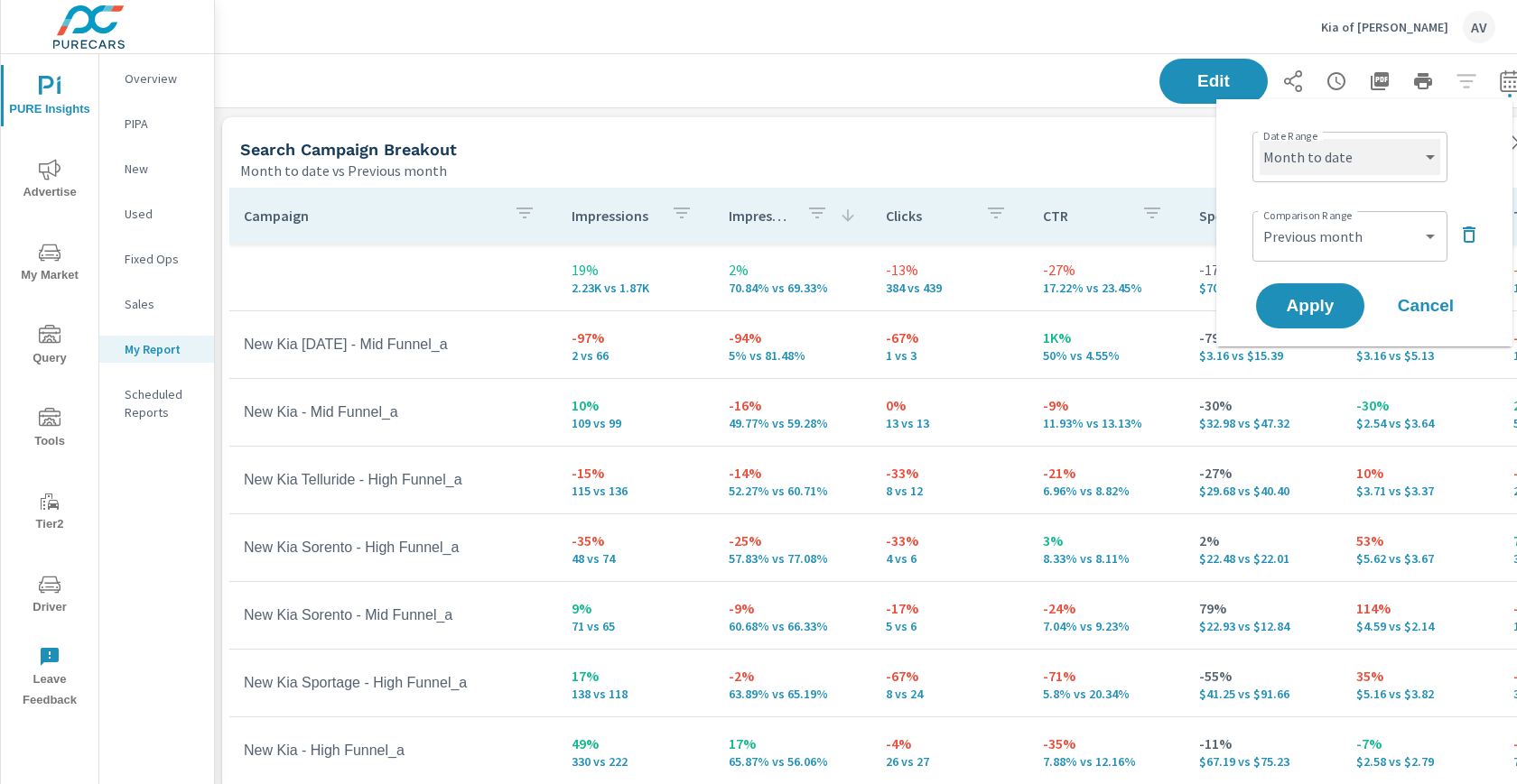
click at [1367, 173] on select "Custom [DATE] Last week Last 7 days Last 14 days Last 30 days Last 45 days Last…" at bounding box center [1350, 157] width 181 height 36
click at [1343, 148] on select "Custom [DATE] Last week Last 7 days Last 14 days Last 30 days Last 45 days Last…" at bounding box center [1350, 157] width 181 height 36
select select "Last month"
click at [1326, 223] on select "Custom Previous period Previous month Previous year" at bounding box center [1350, 236] width 181 height 36
click at [1320, 305] on span "Apply" at bounding box center [1310, 306] width 74 height 17
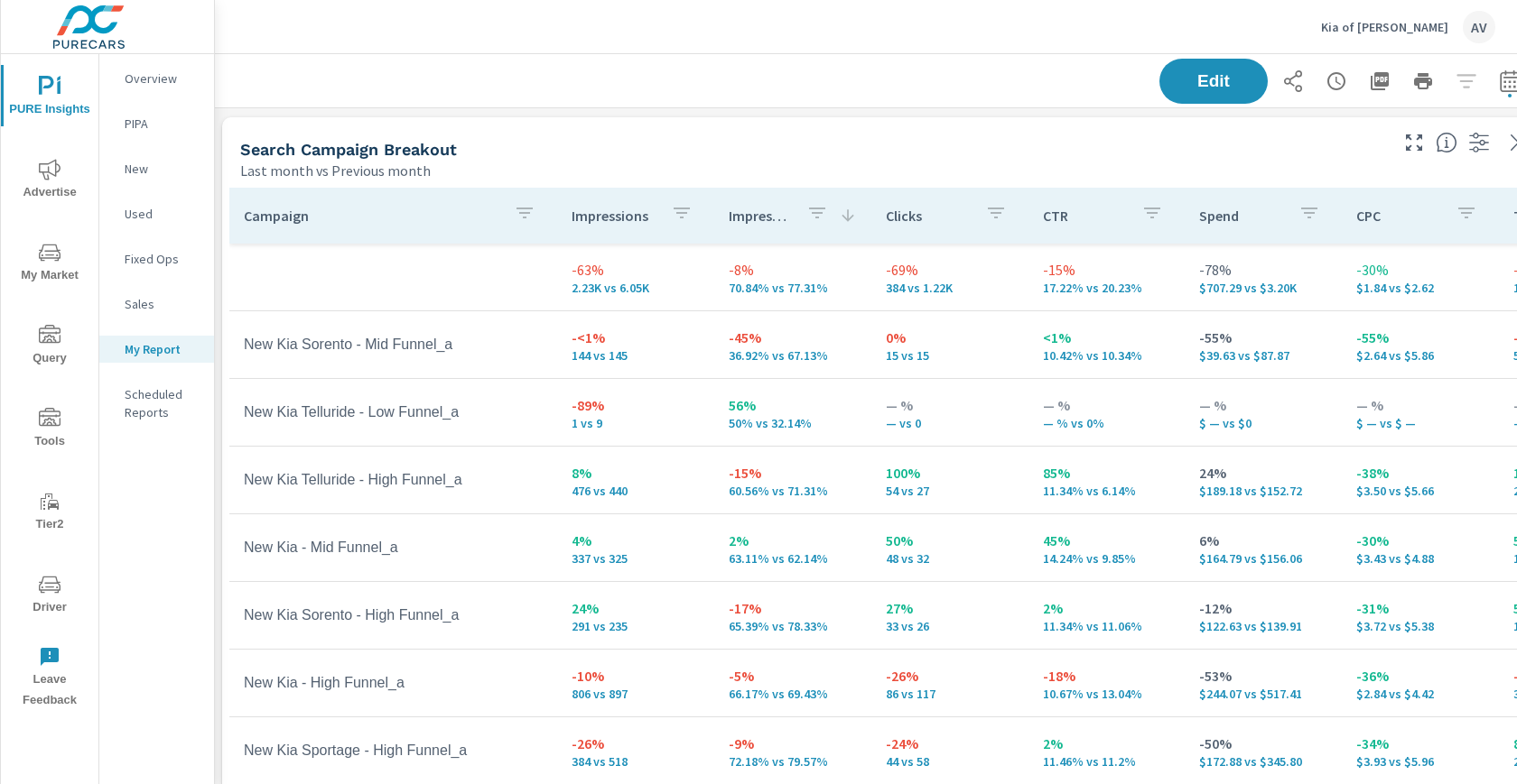
click at [1001, 127] on div "Search Campaign Breakout Last month vs Previous month" at bounding box center [807, 148] width 1170 height 64
click at [1498, 79] on icon "button" at bounding box center [1509, 82] width 22 height 22
select select "Last month"
select select "Previous month"
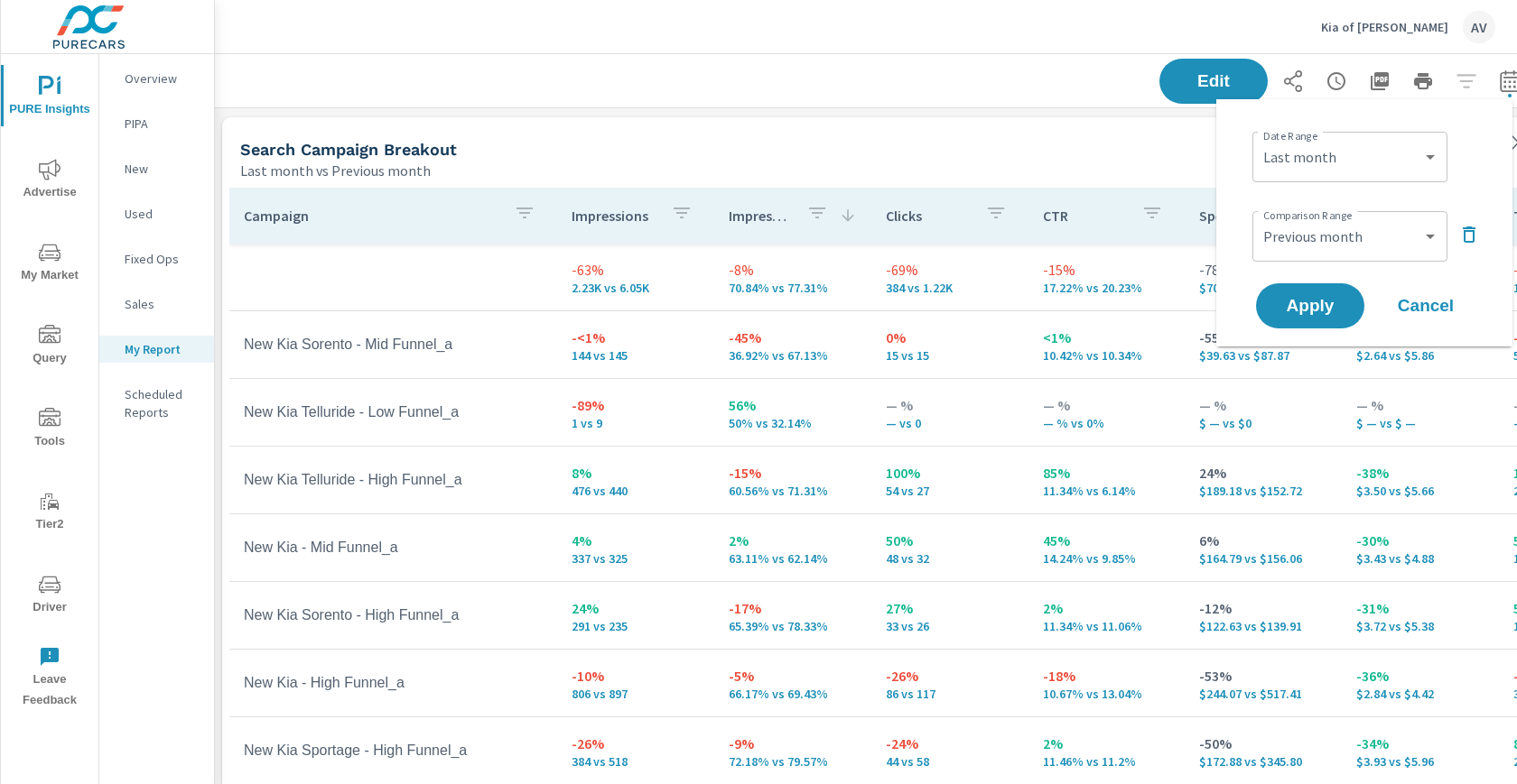
click at [1024, 92] on div "Edit" at bounding box center [881, 81] width 1293 height 53
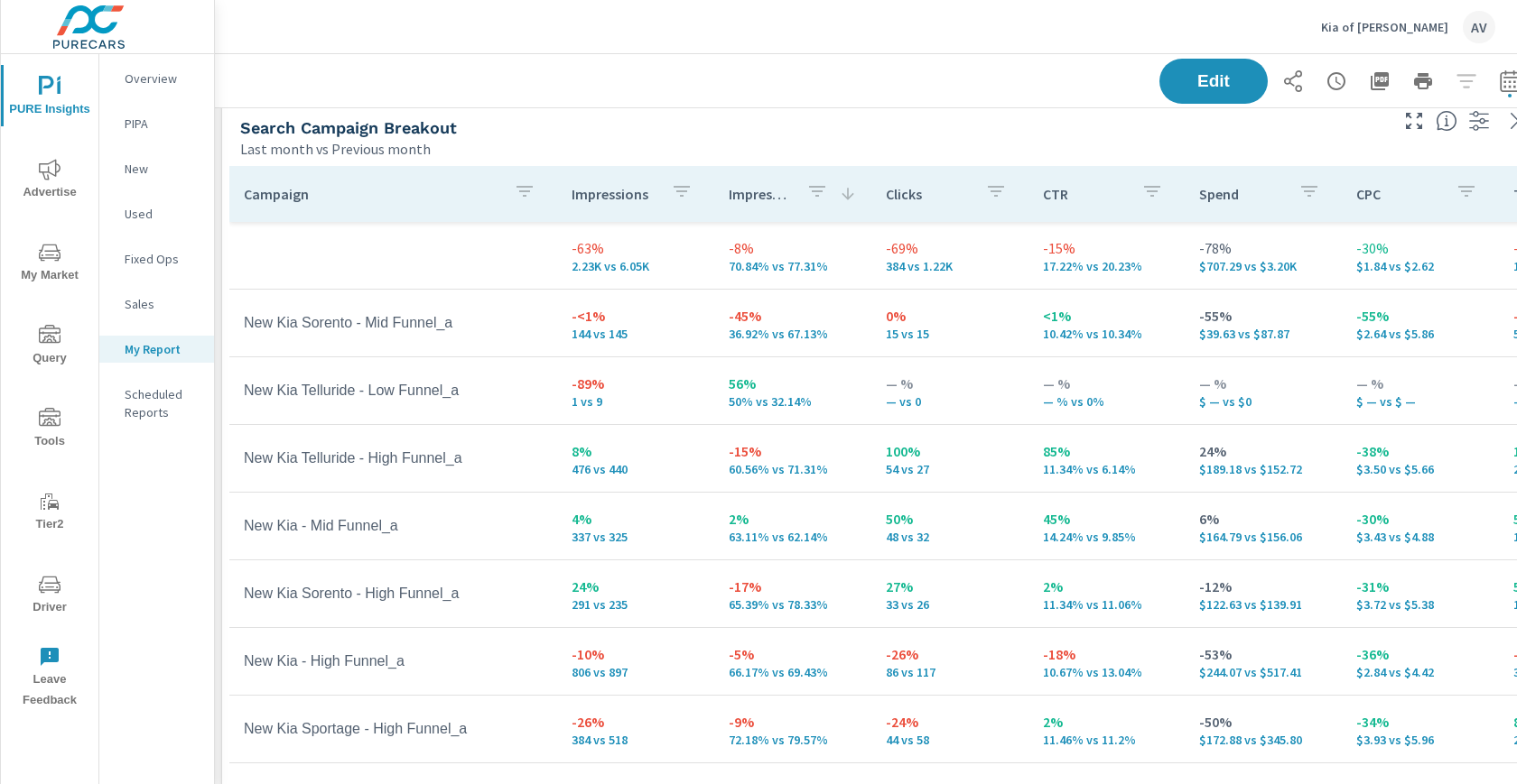
scroll to position [21, 2]
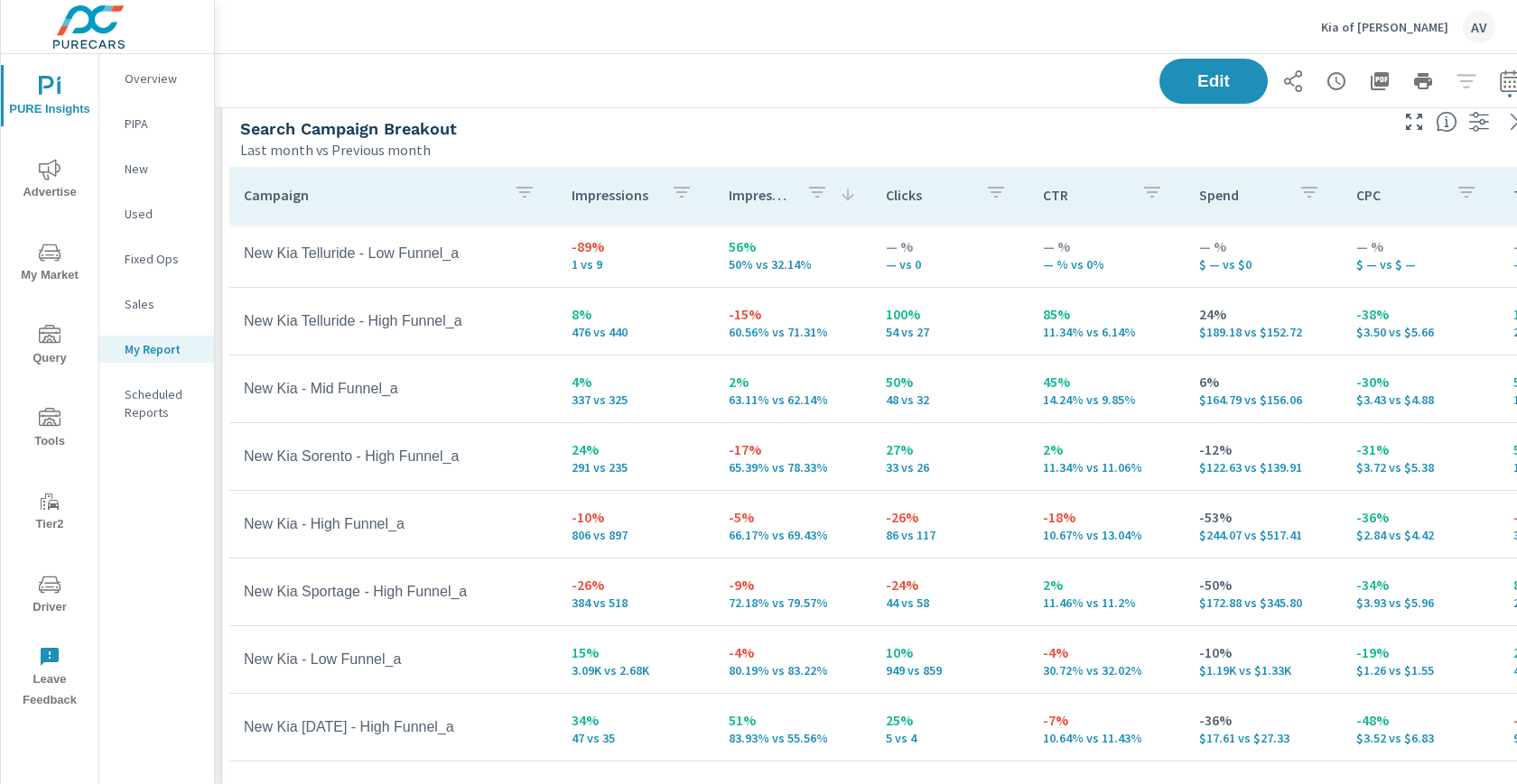
scroll to position [137, 0]
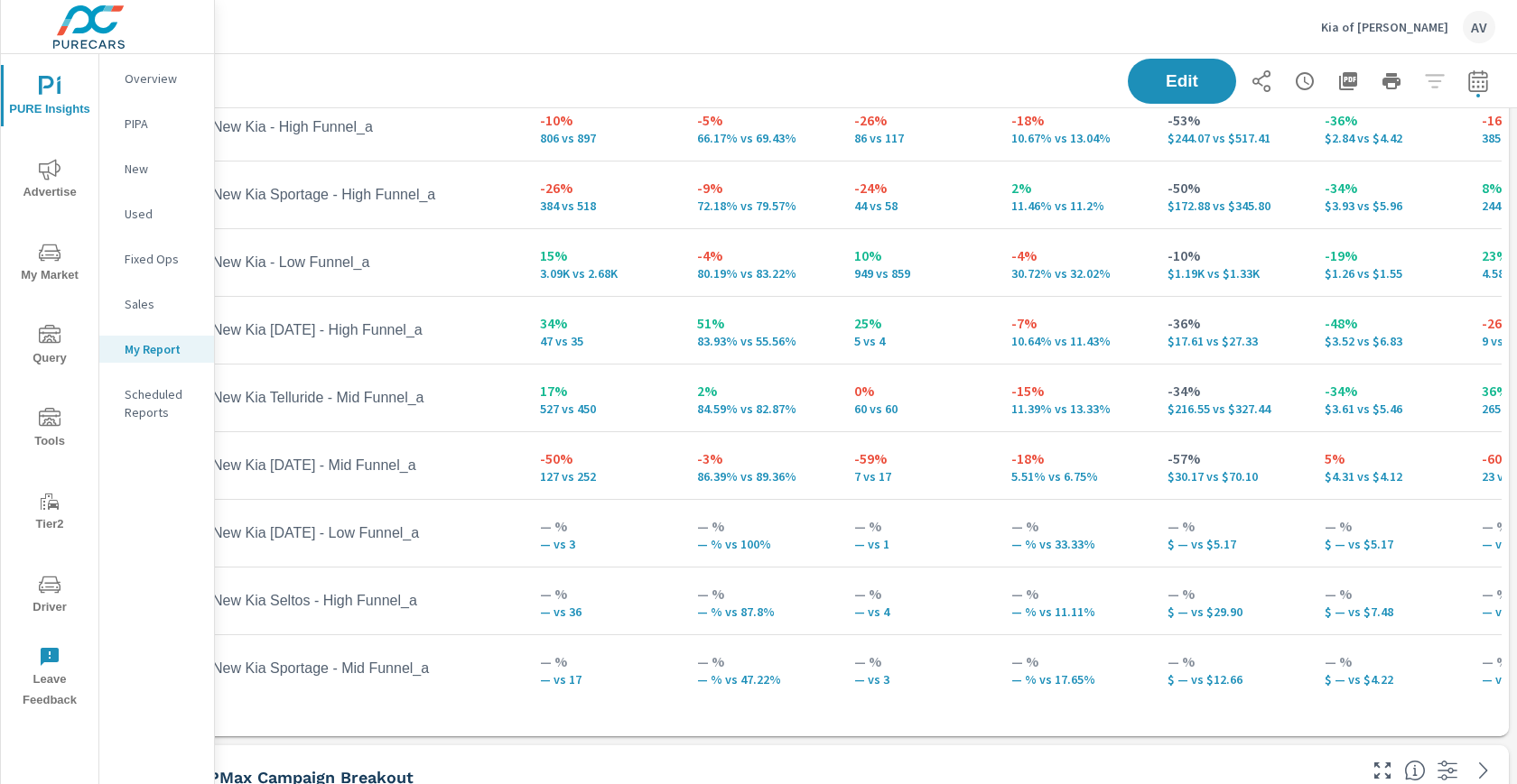
scroll to position [204, 33]
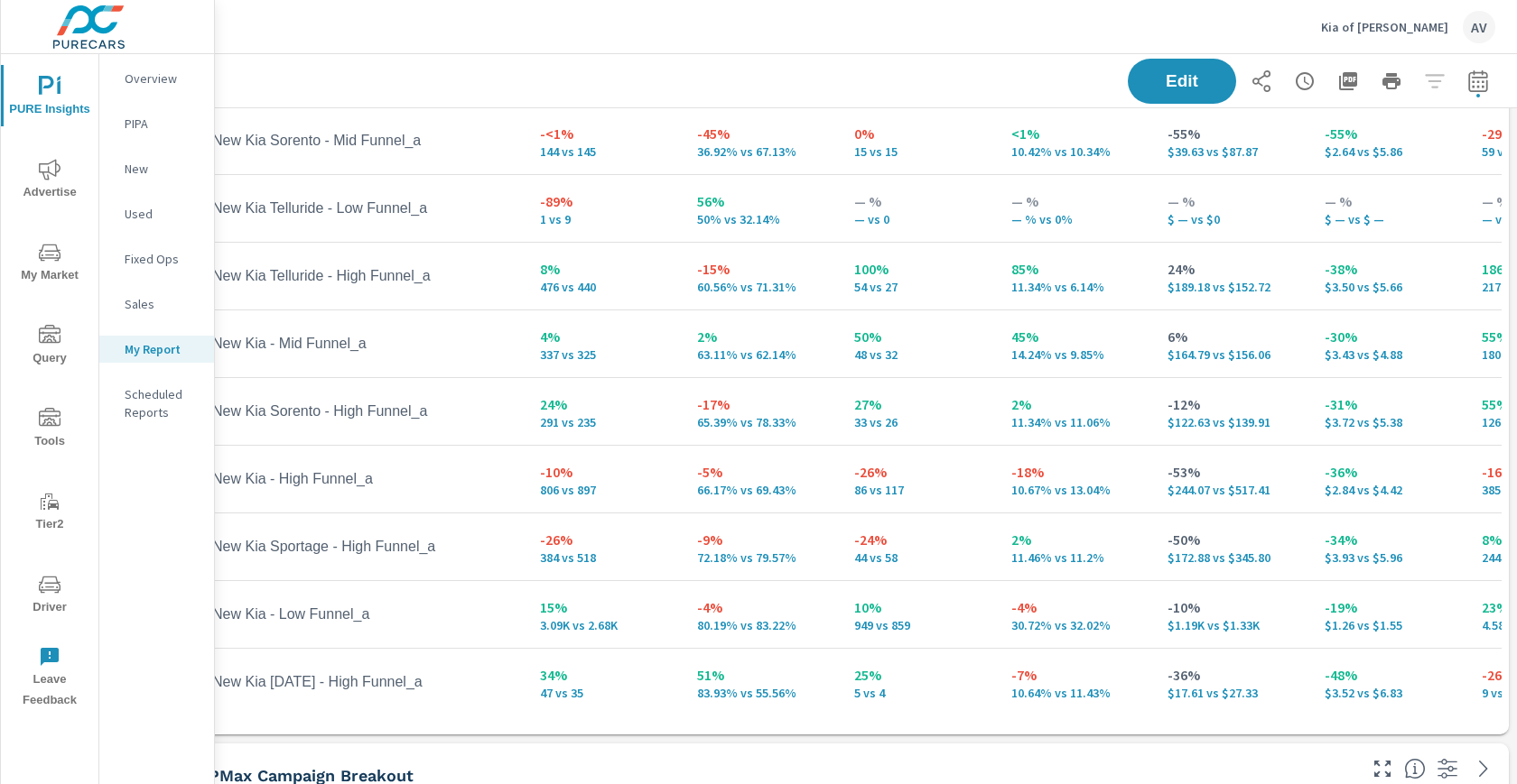
scroll to position [0, 33]
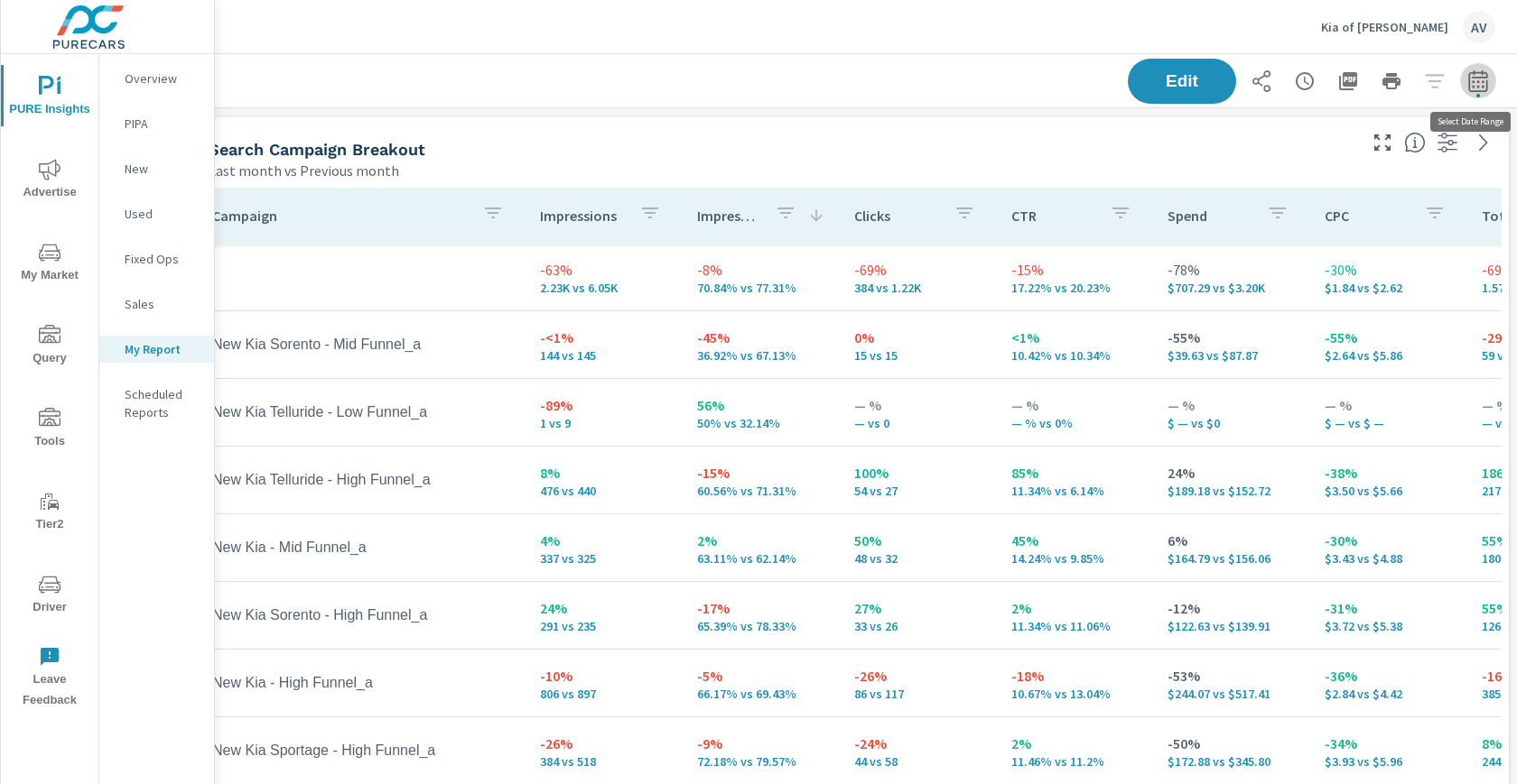
click at [1475, 83] on icon "button" at bounding box center [1478, 82] width 22 height 22
select select "Last month"
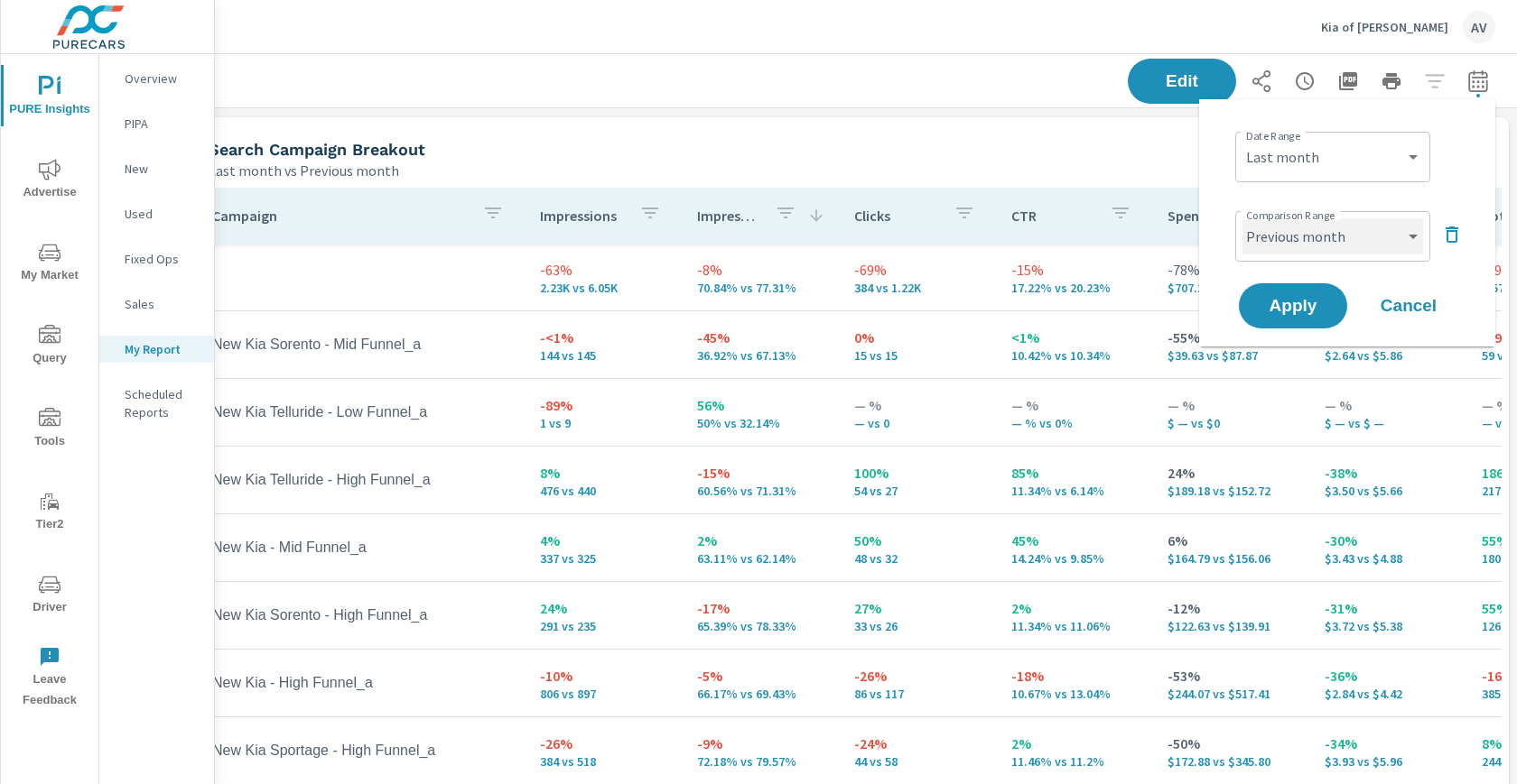
click at [1265, 227] on select "Custom Previous period Previous month Previous year" at bounding box center [1332, 236] width 181 height 36
select select "Previous period"
click at [1280, 306] on span "Apply" at bounding box center [1292, 306] width 74 height 17
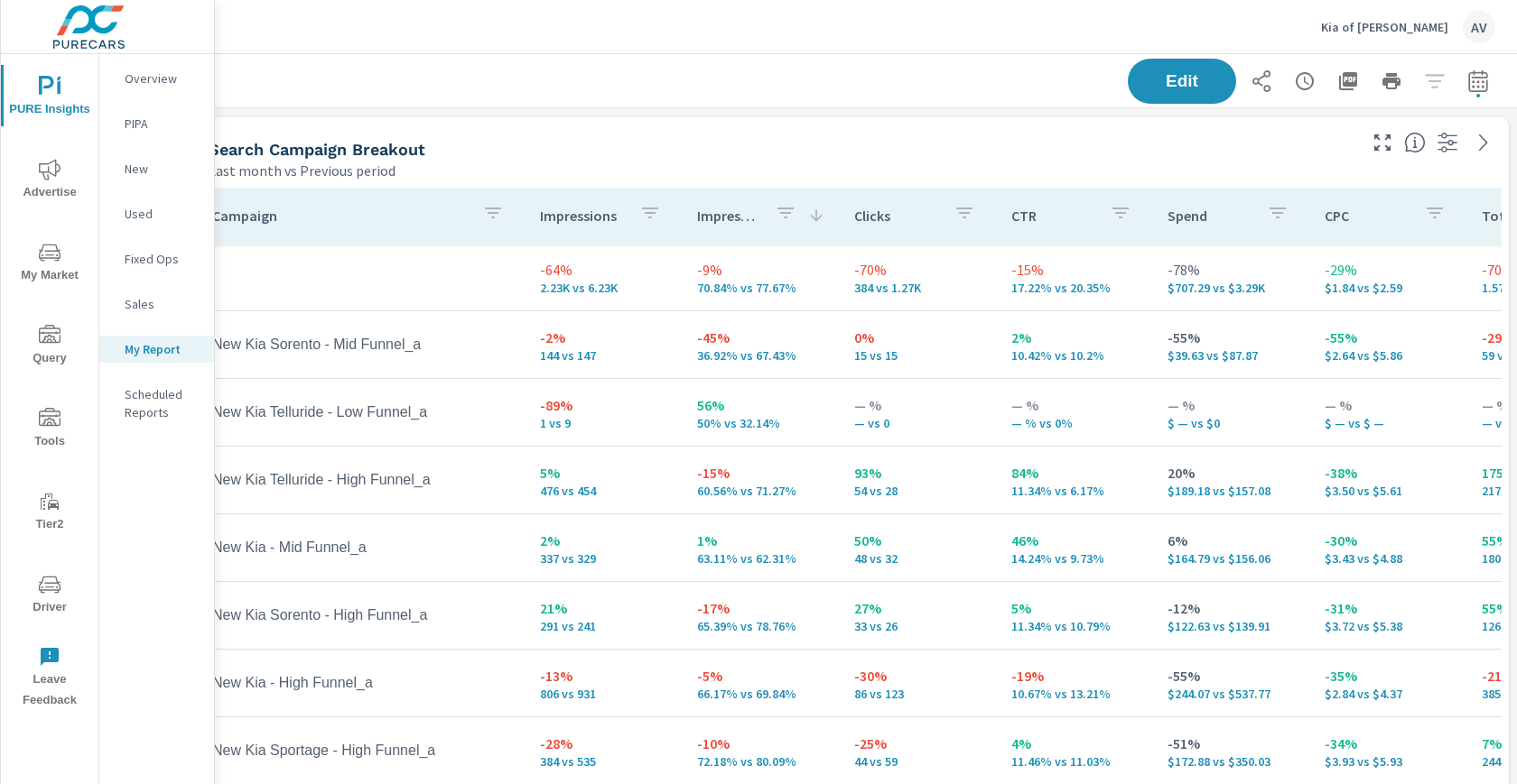
click at [1017, 157] on div "Search Campaign Breakout" at bounding box center [780, 149] width 1145 height 21
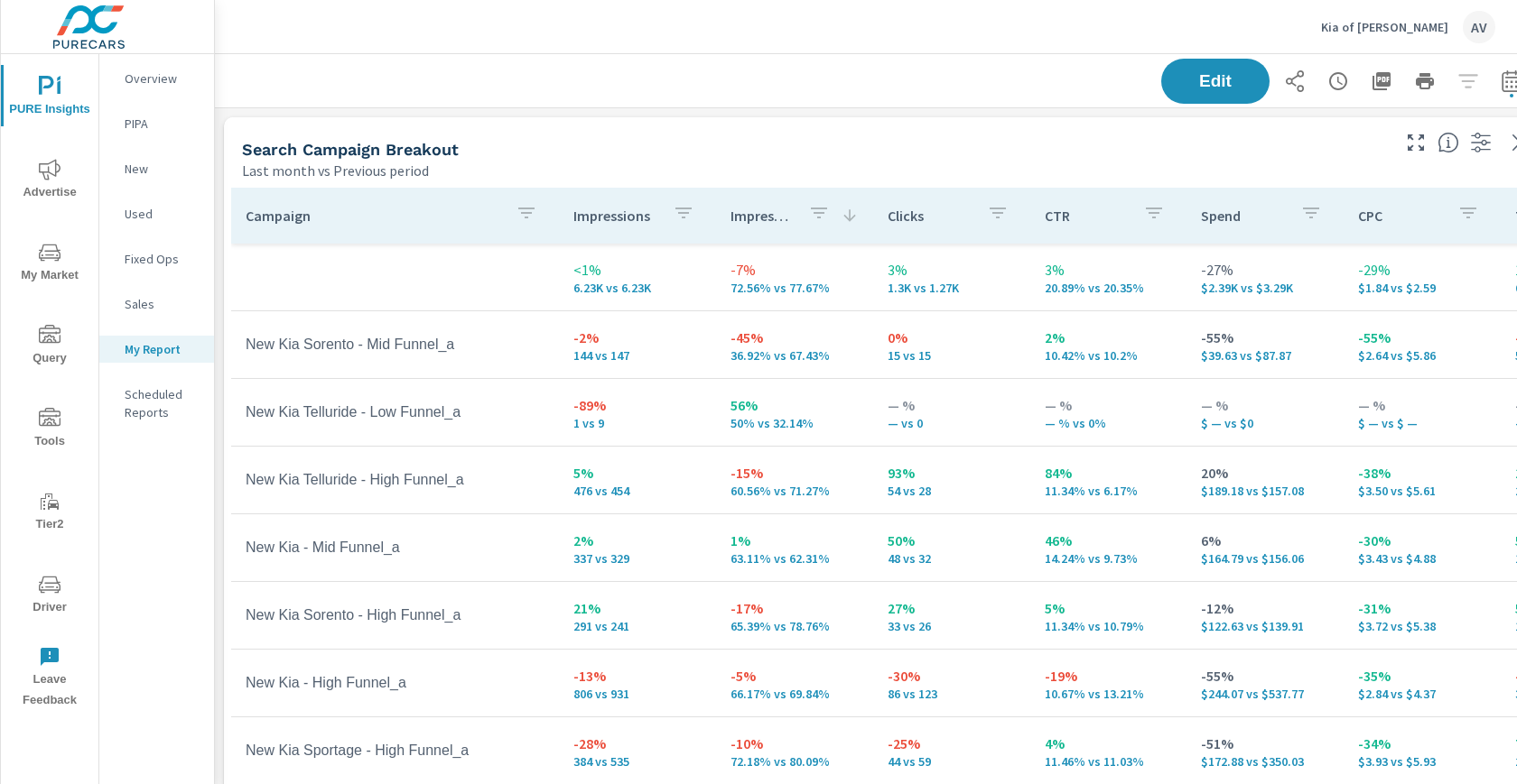
scroll to position [2294, 1337]
click at [663, 156] on div "Search Campaign Breakout" at bounding box center [814, 149] width 1145 height 21
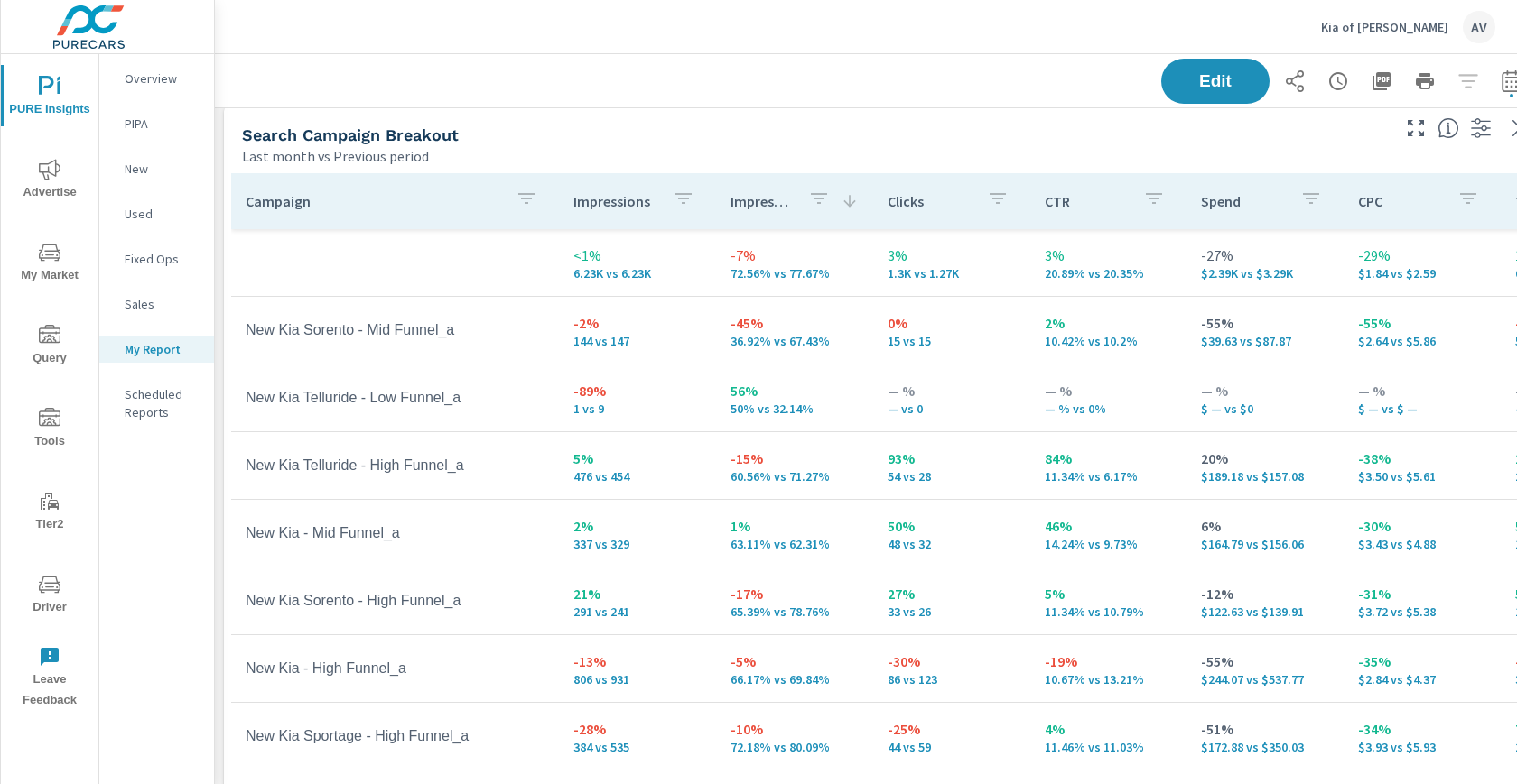
scroll to position [23, 0]
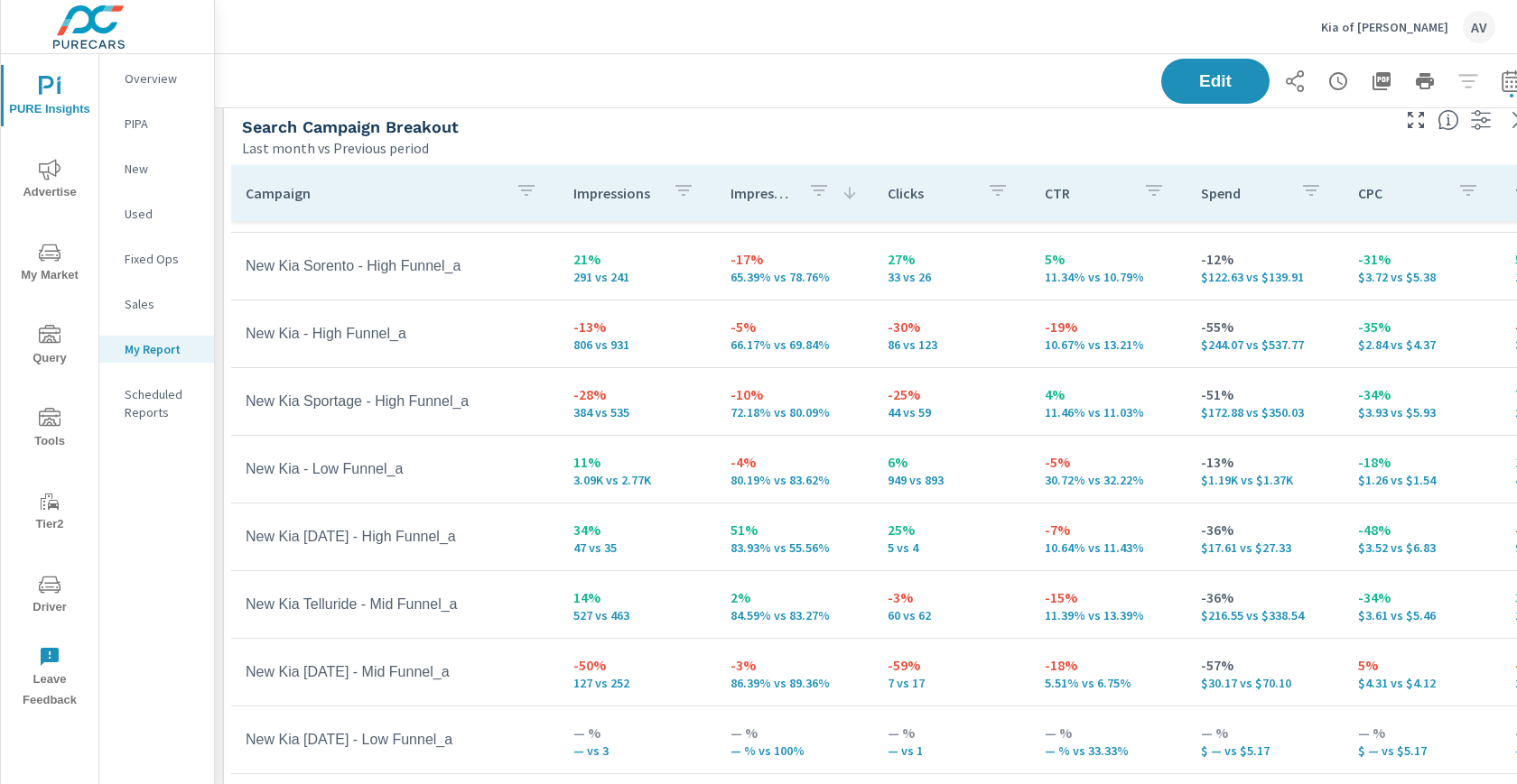
scroll to position [316, 0]
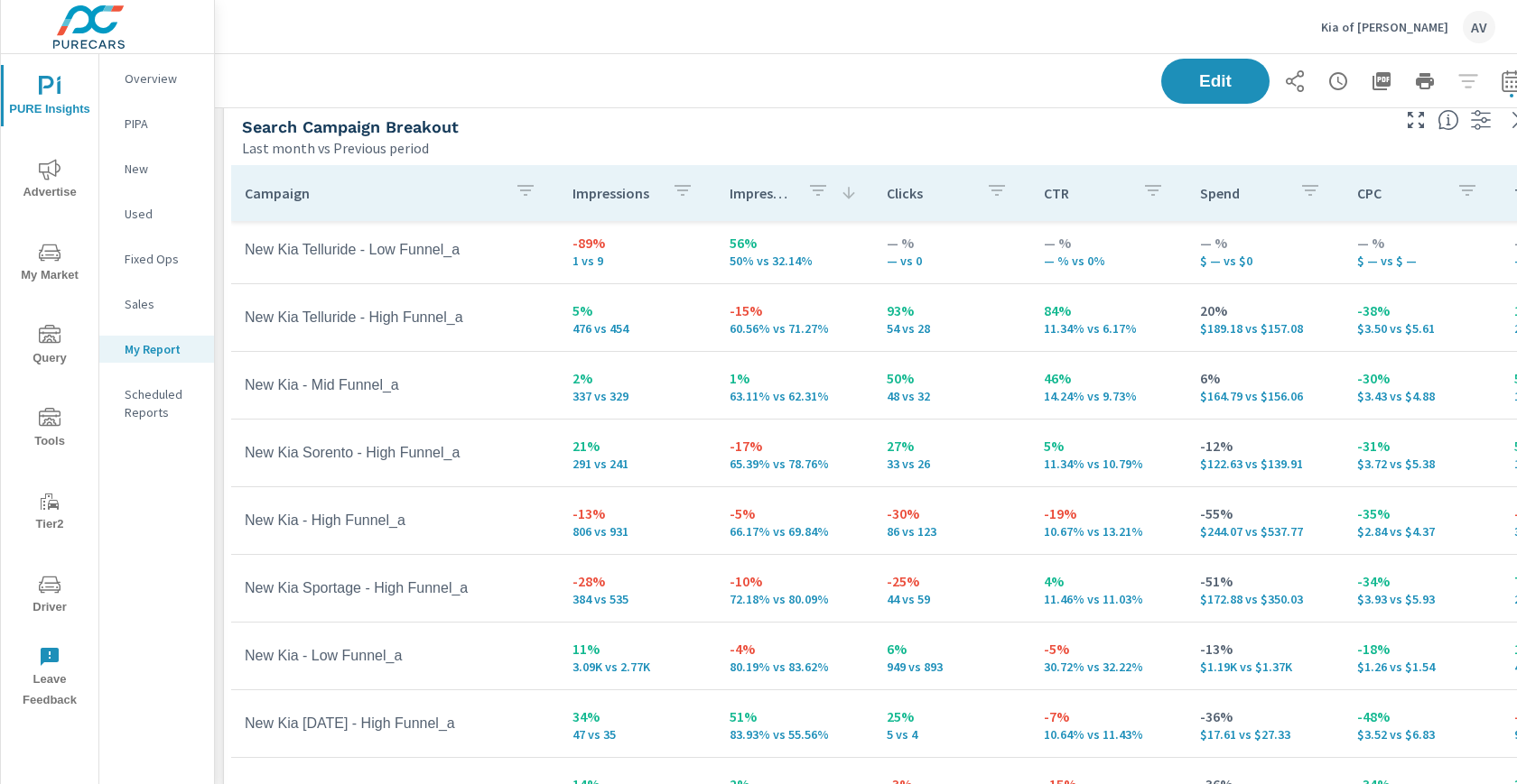
scroll to position [106, 1]
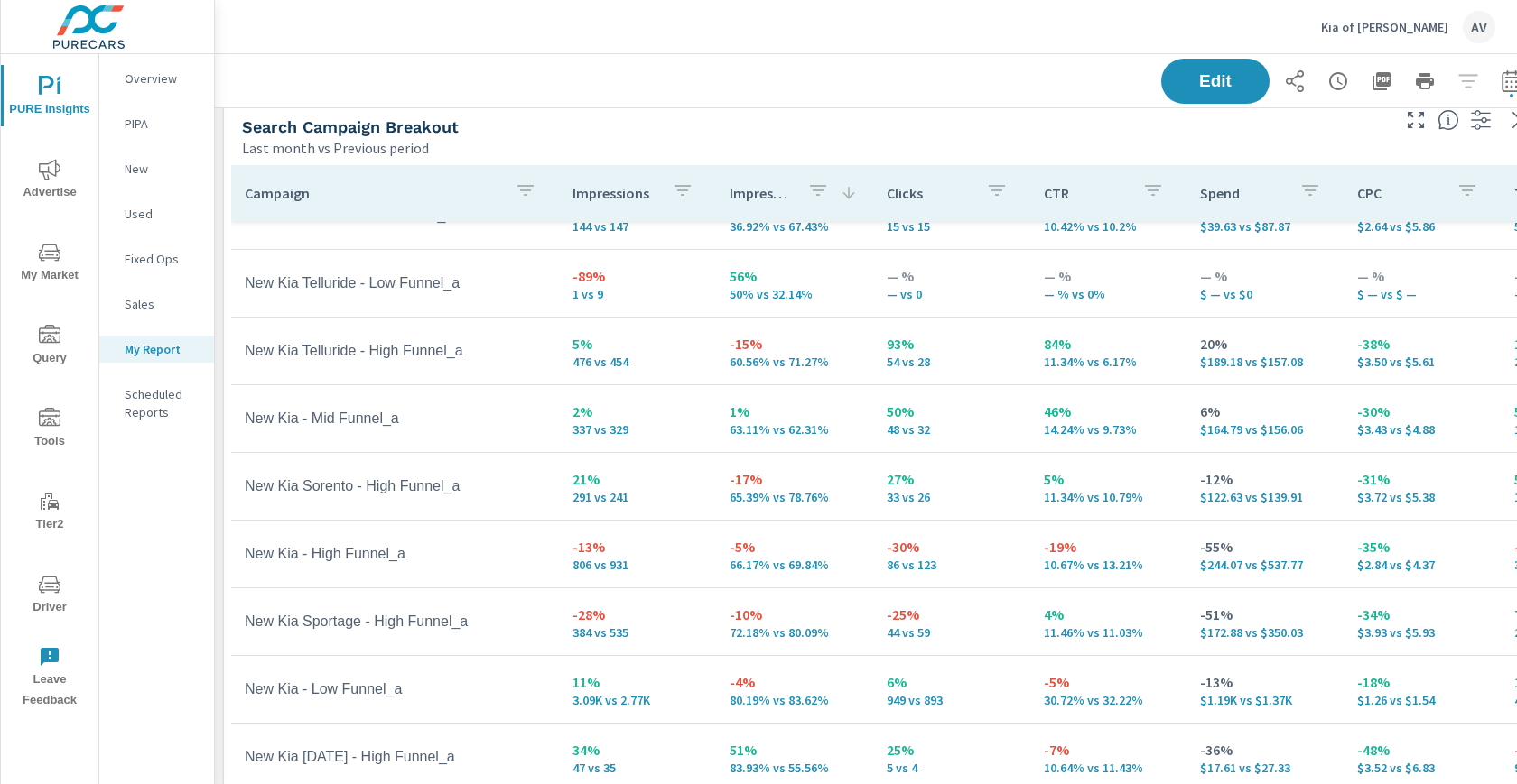
scroll to position [0, 1]
